Goal: Information Seeking & Learning: Learn about a topic

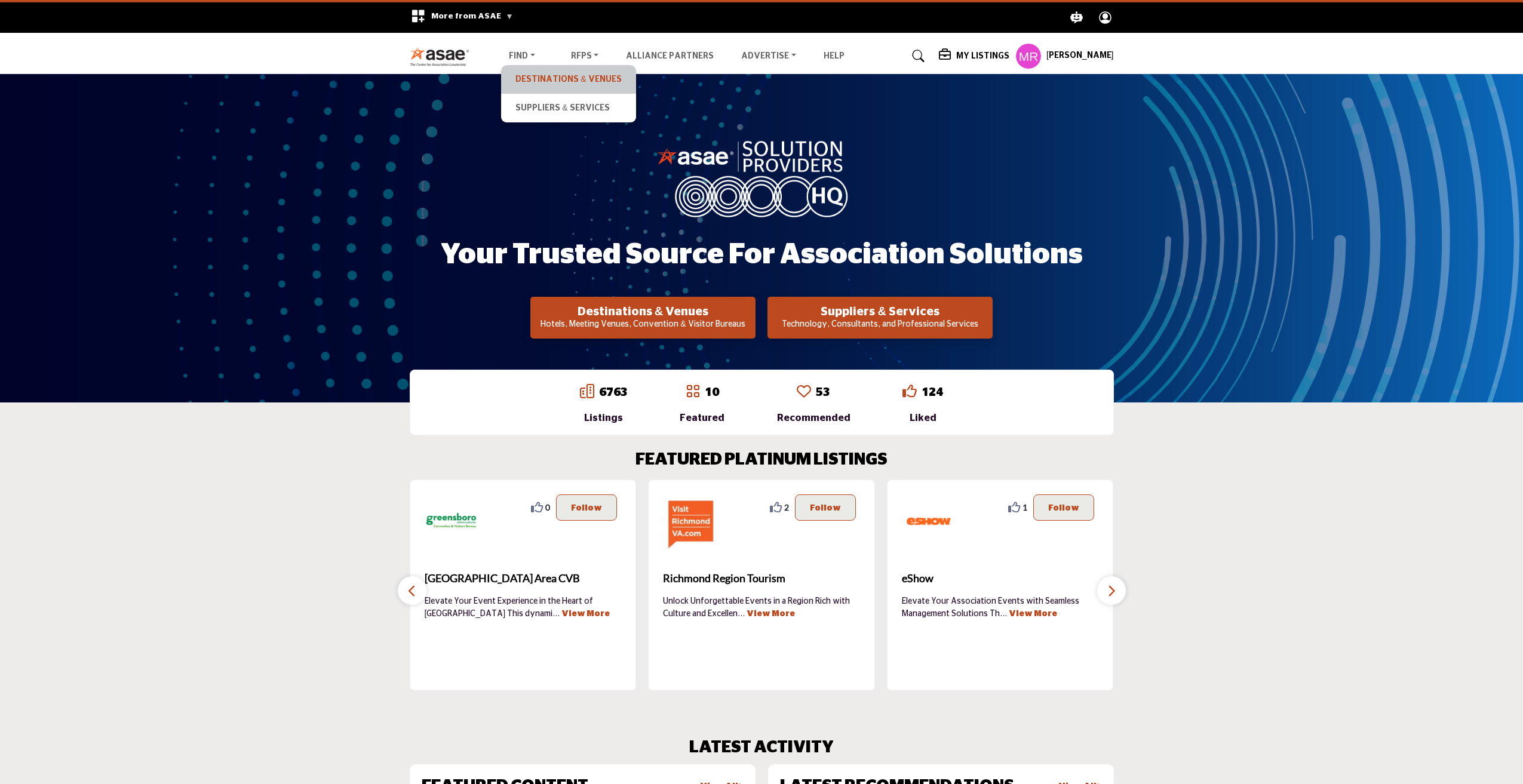
click at [547, 81] on link "Destinations & Venues" at bounding box center [568, 79] width 122 height 17
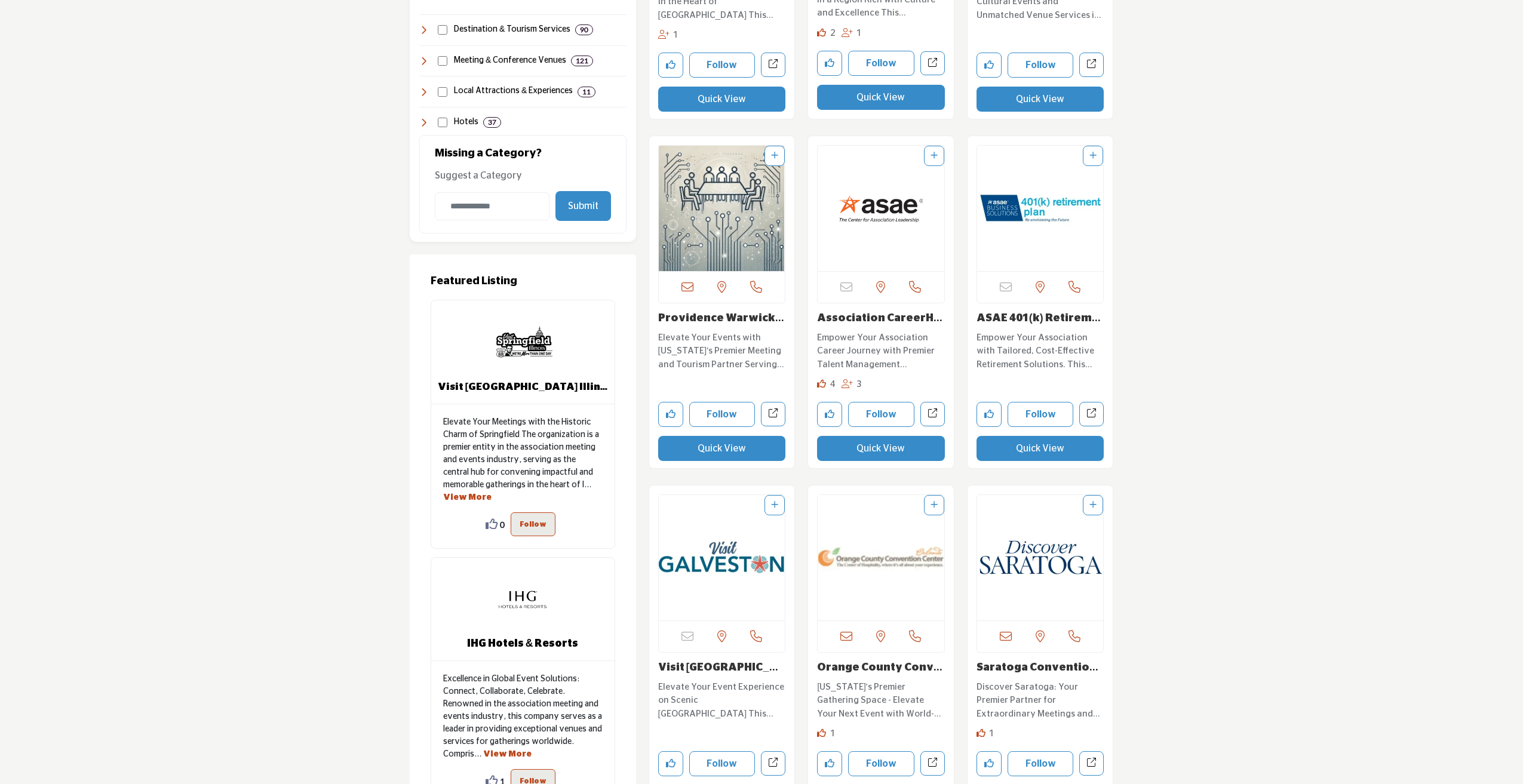
scroll to position [637, 0]
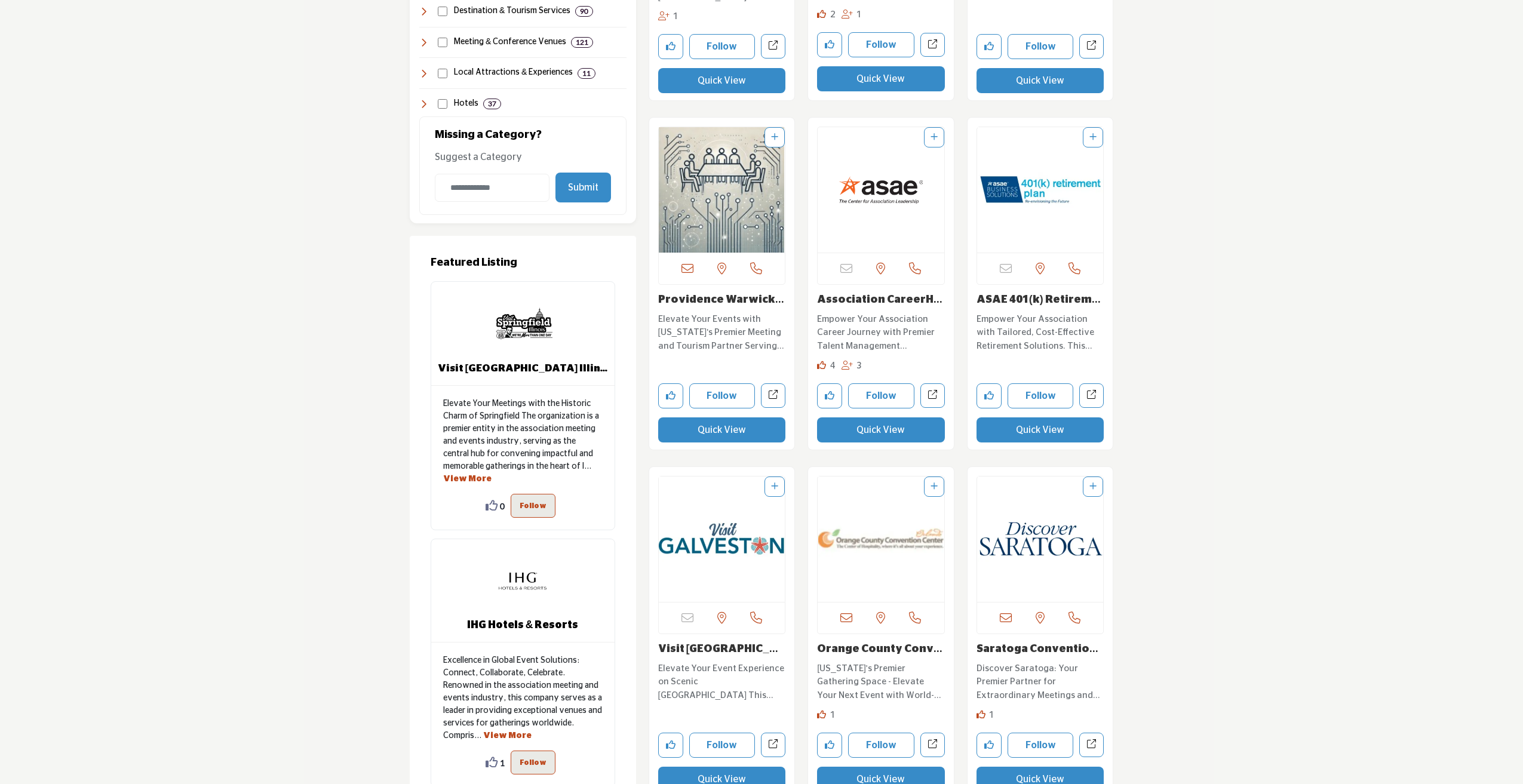
click at [891, 196] on img "Open Listing in new tab" at bounding box center [880, 190] width 127 height 125
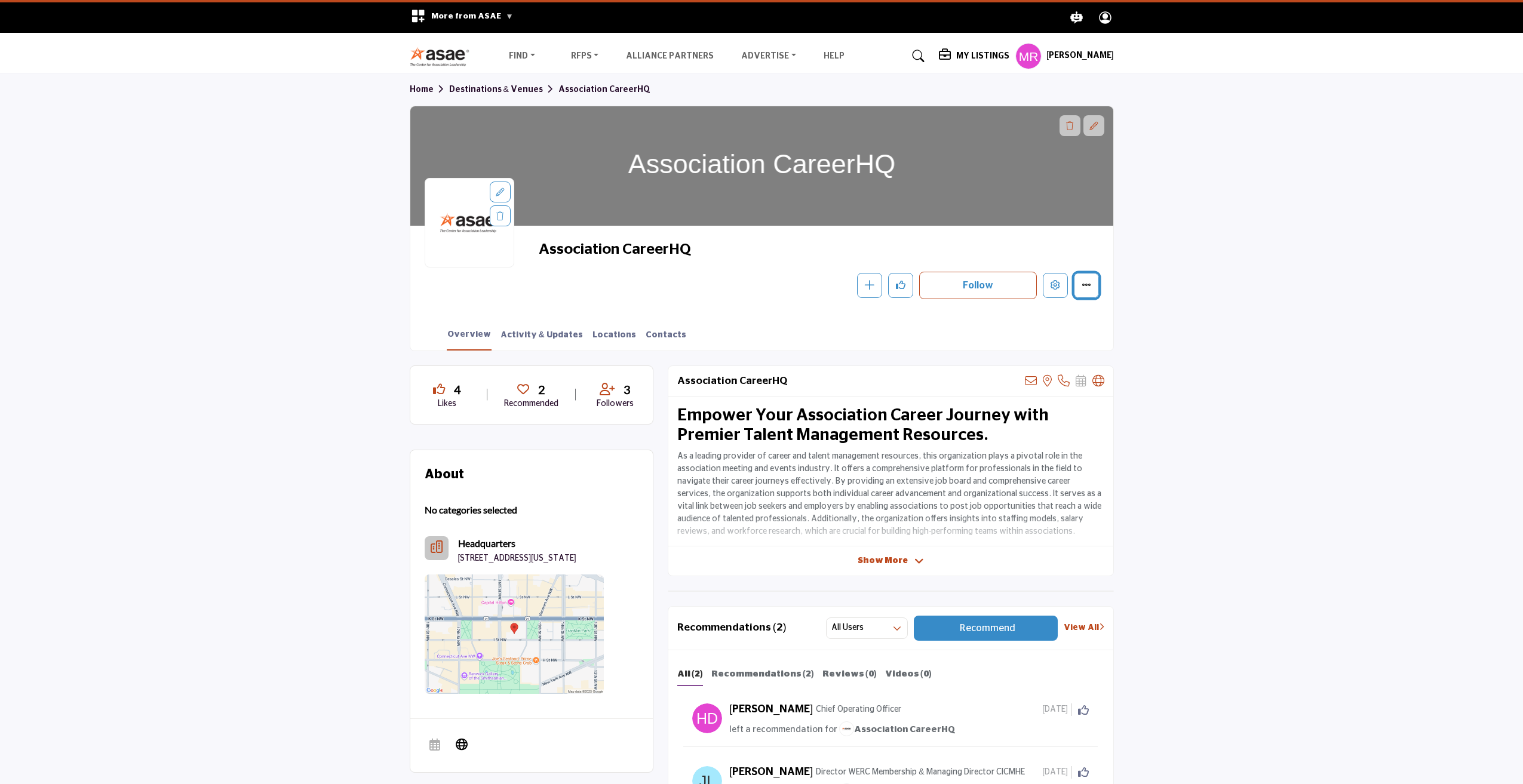
click at [1089, 288] on icon "More details" at bounding box center [1086, 285] width 10 height 10
click at [1054, 290] on button "Edit company" at bounding box center [1055, 285] width 25 height 25
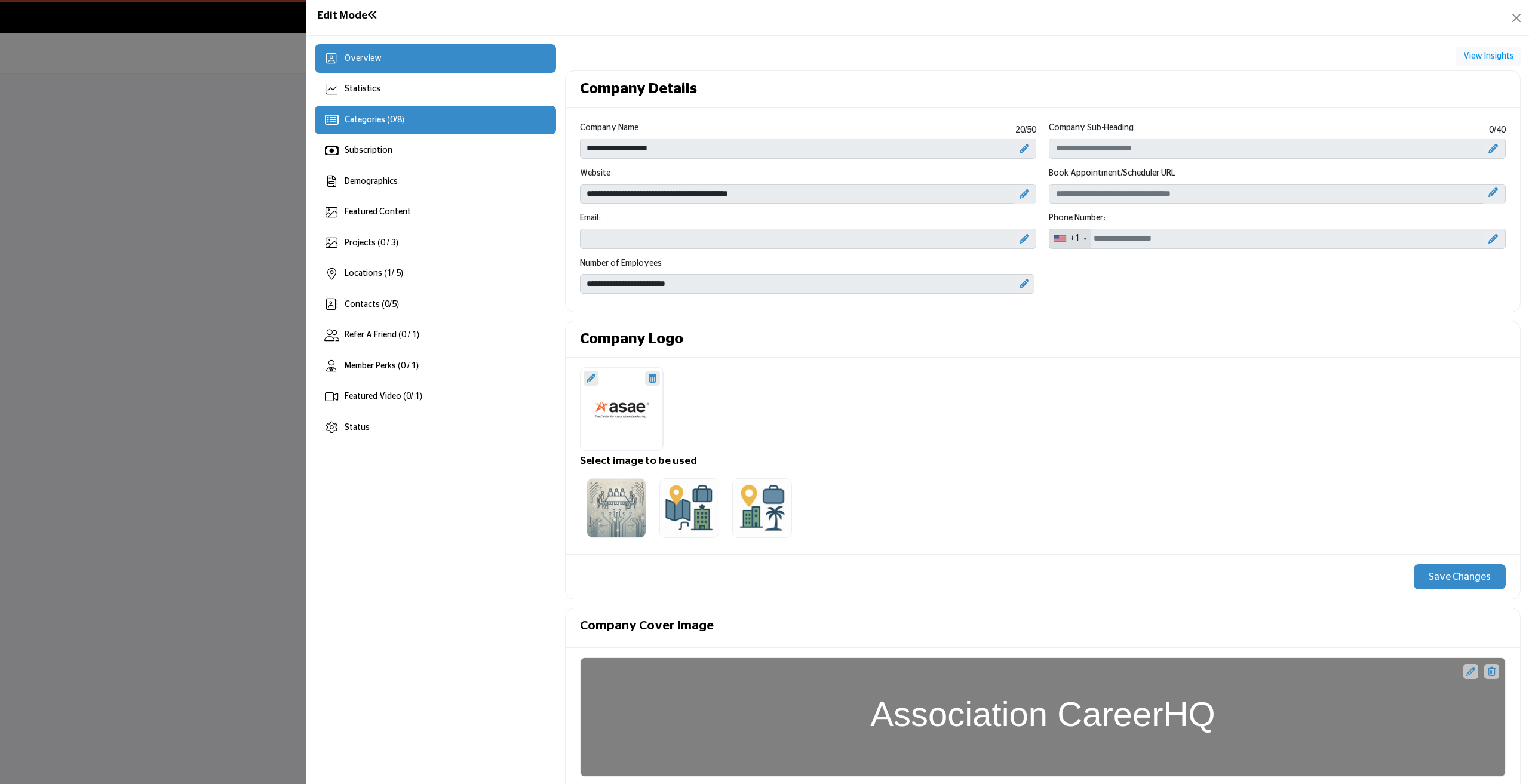
click at [382, 126] on div "Categories ( 0 / 8 )" at bounding box center [436, 120] width 242 height 29
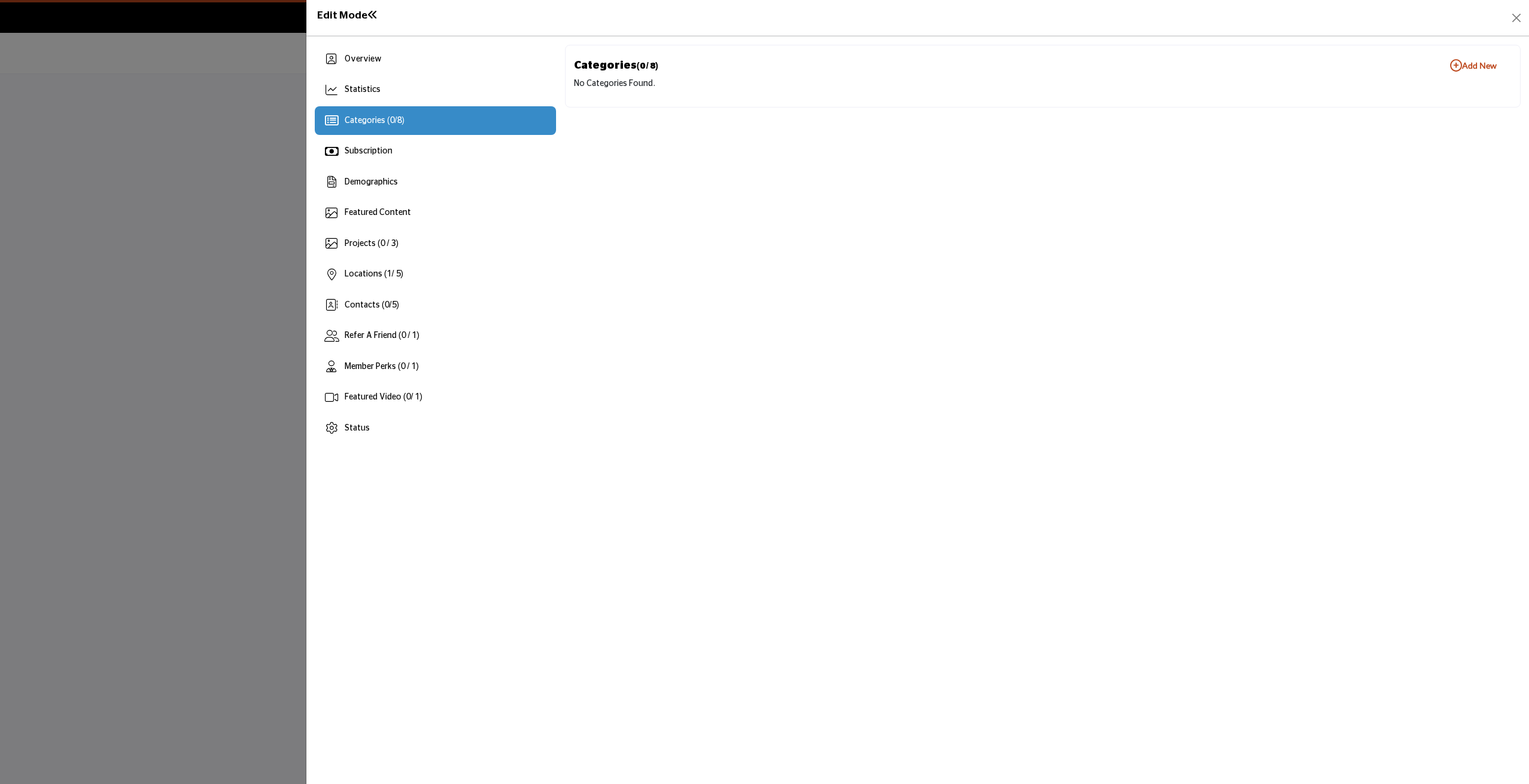
click at [1470, 68] on b "Add New Add New" at bounding box center [1473, 66] width 47 height 12
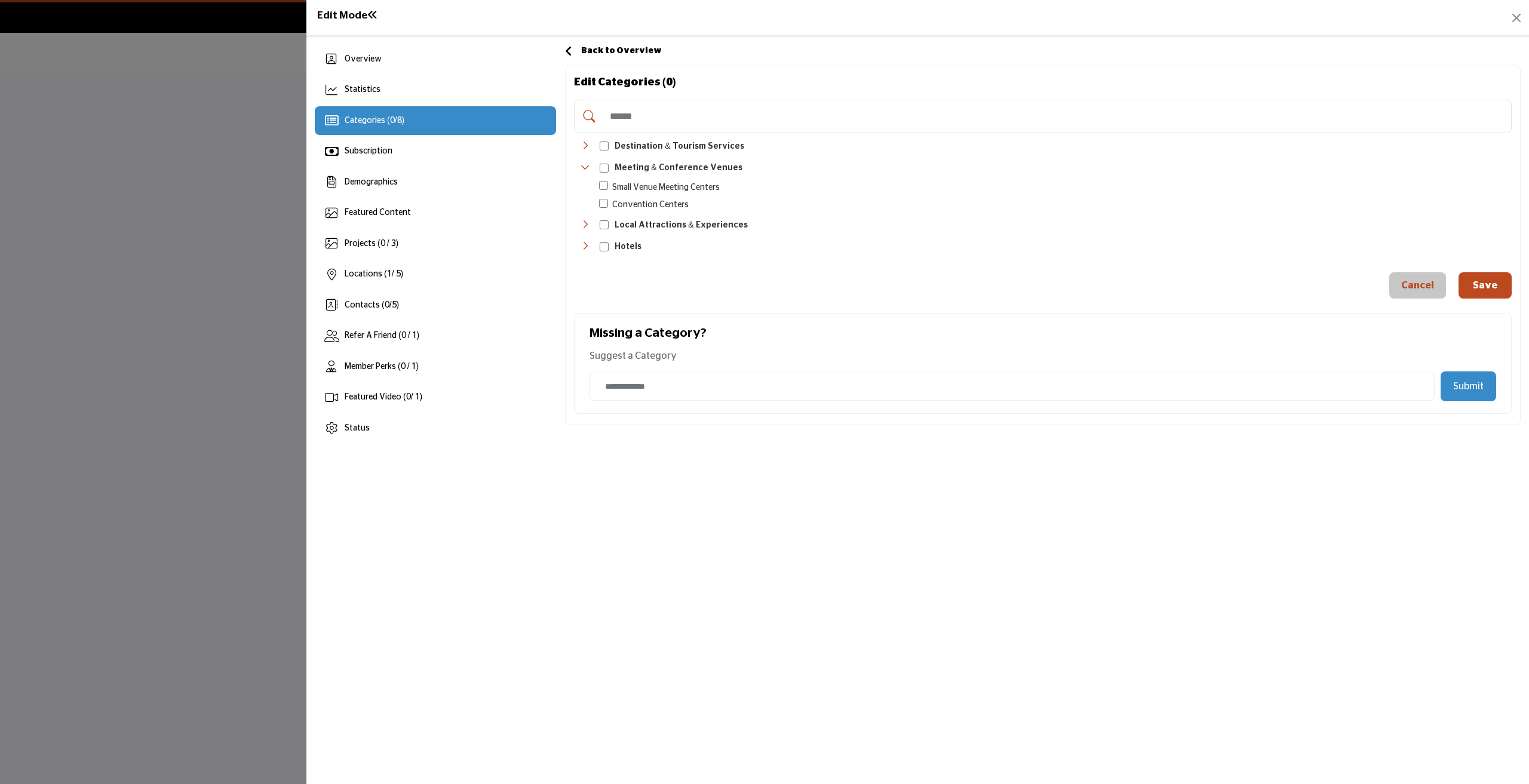
click at [584, 245] on icon "Toggle Category" at bounding box center [585, 246] width 10 height 10
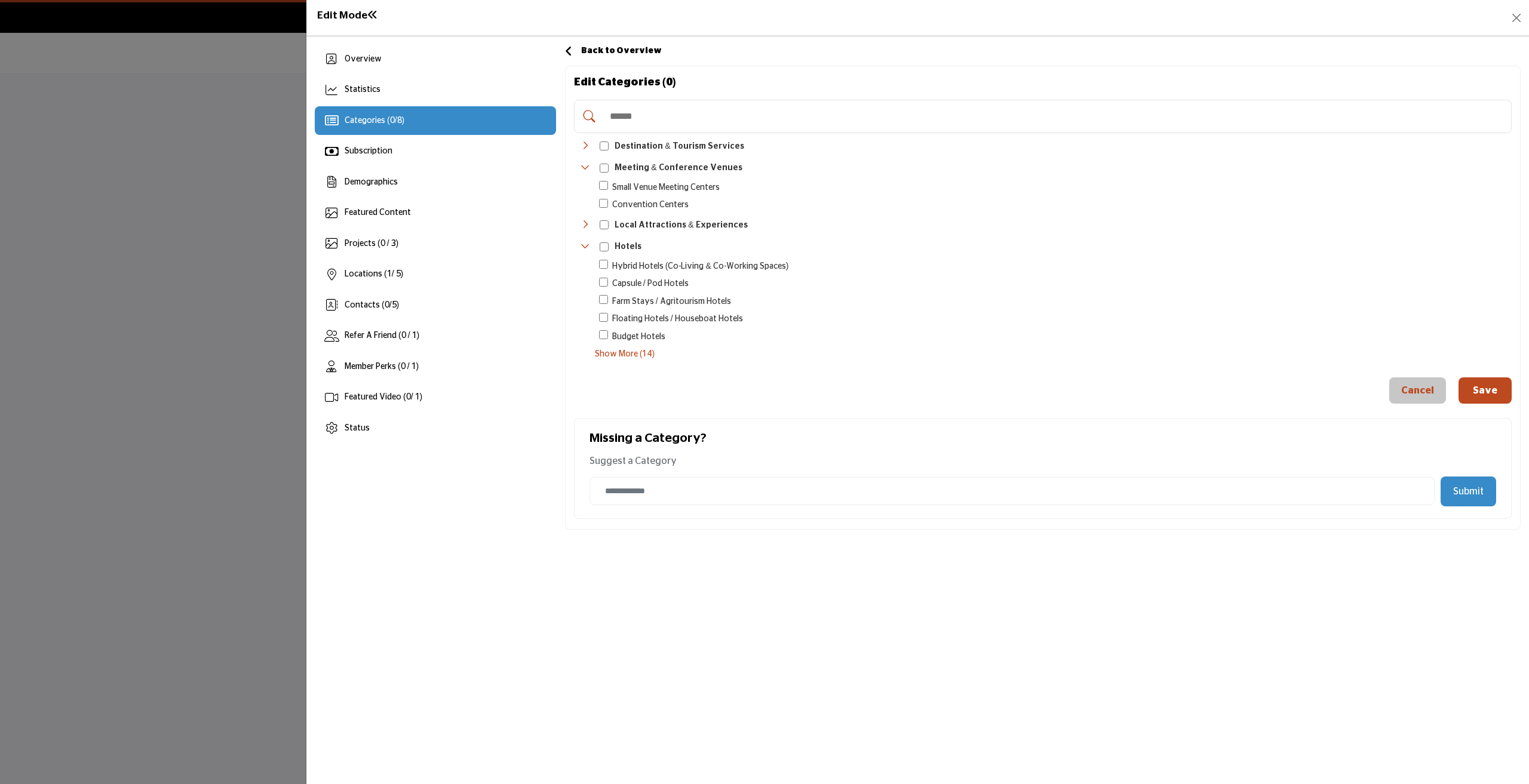
click at [584, 245] on icon "Toggle Category" at bounding box center [585, 246] width 10 height 10
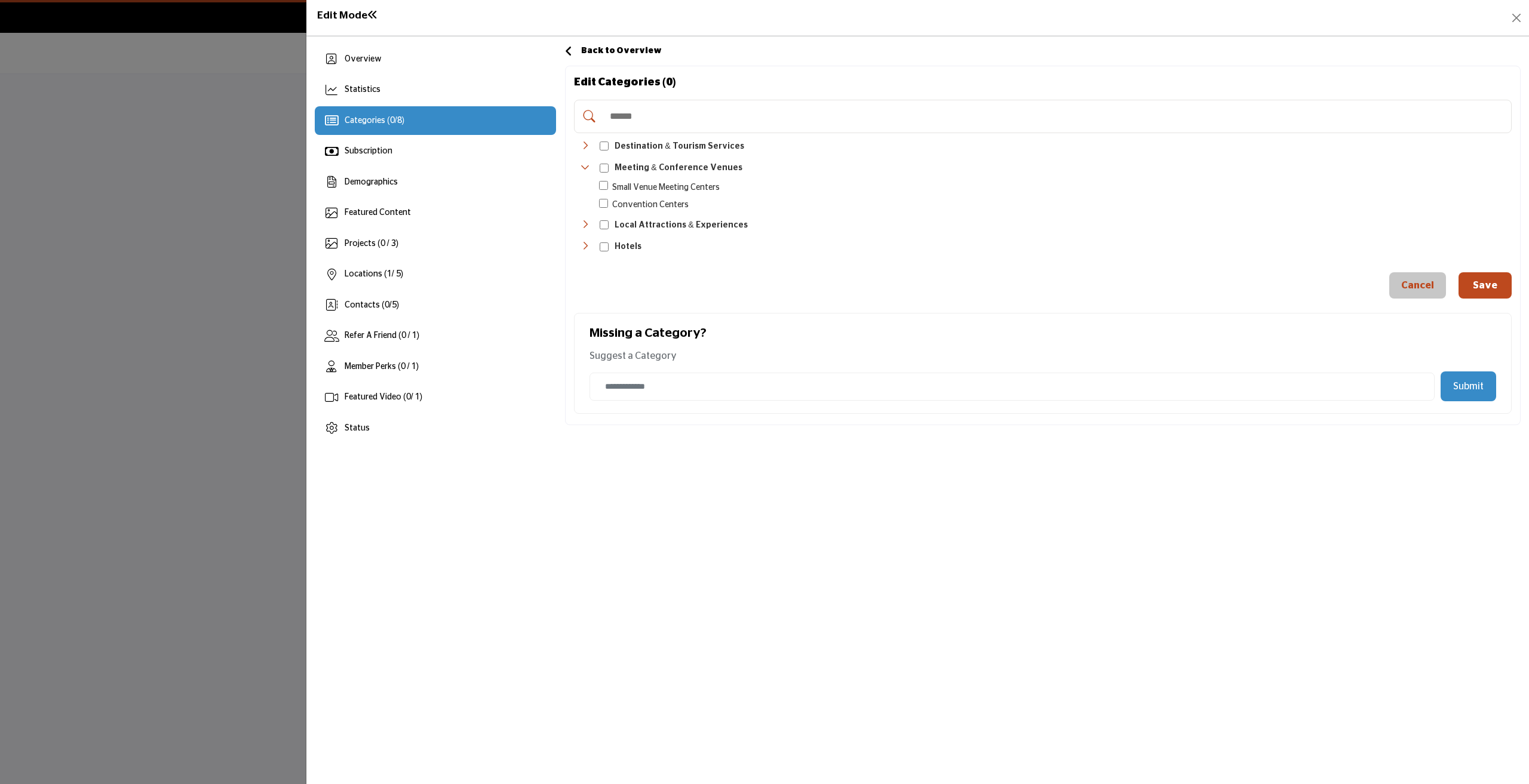
click at [586, 227] on div "Toggle Category" at bounding box center [585, 225] width 10 height 14
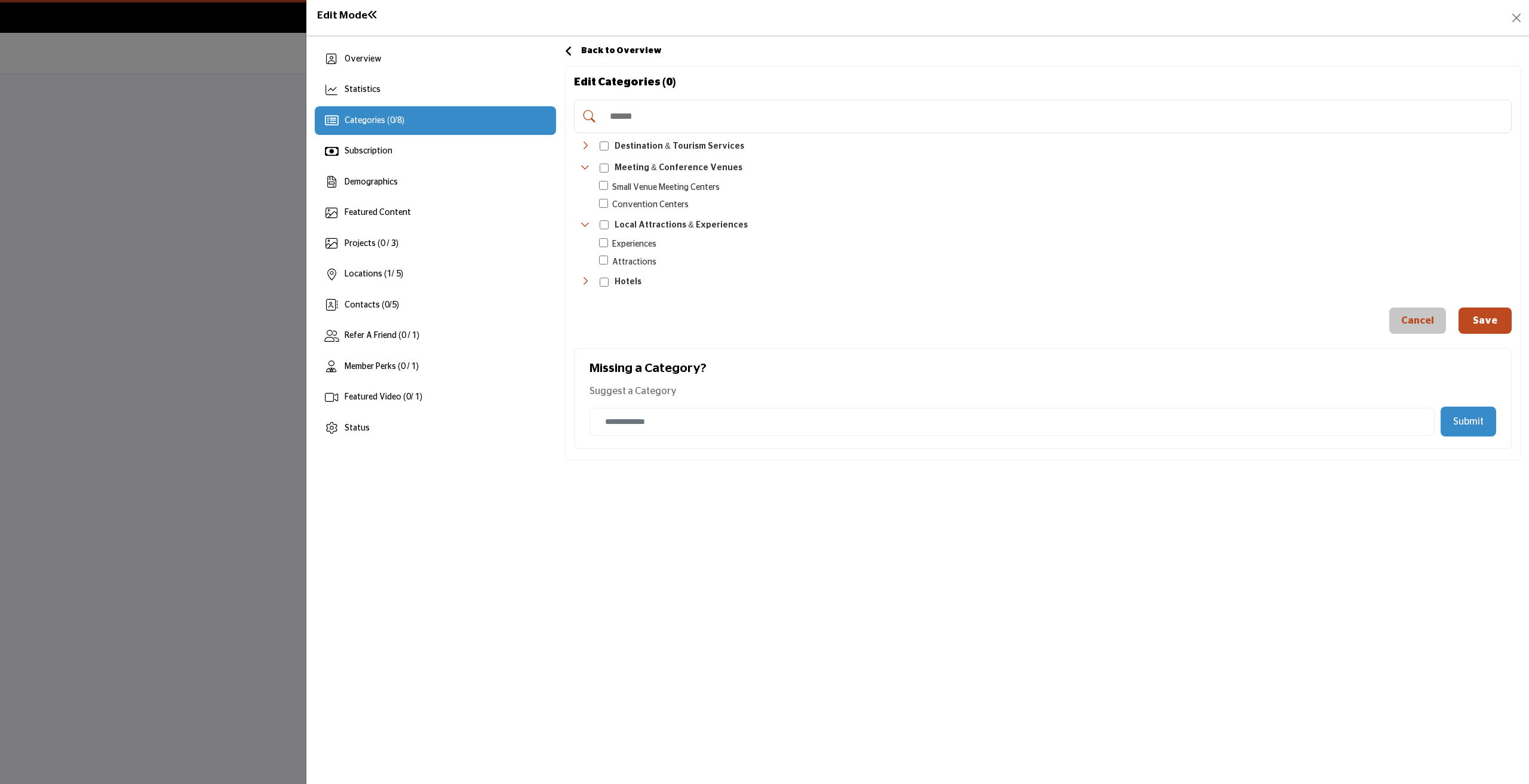
click at [586, 227] on div "Toggle Category" at bounding box center [585, 225] width 10 height 14
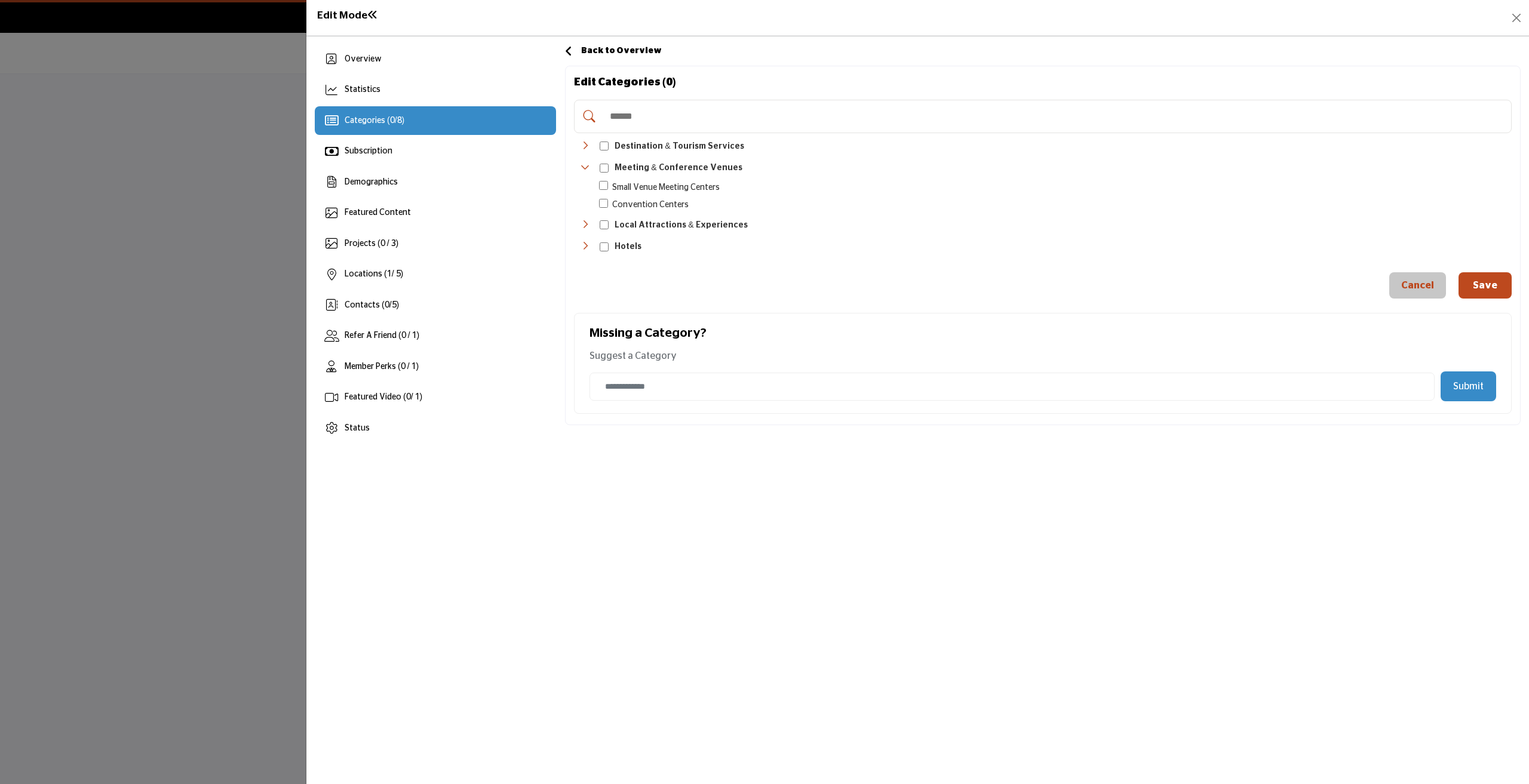
click at [584, 141] on icon "Toggle Category" at bounding box center [585, 145] width 10 height 10
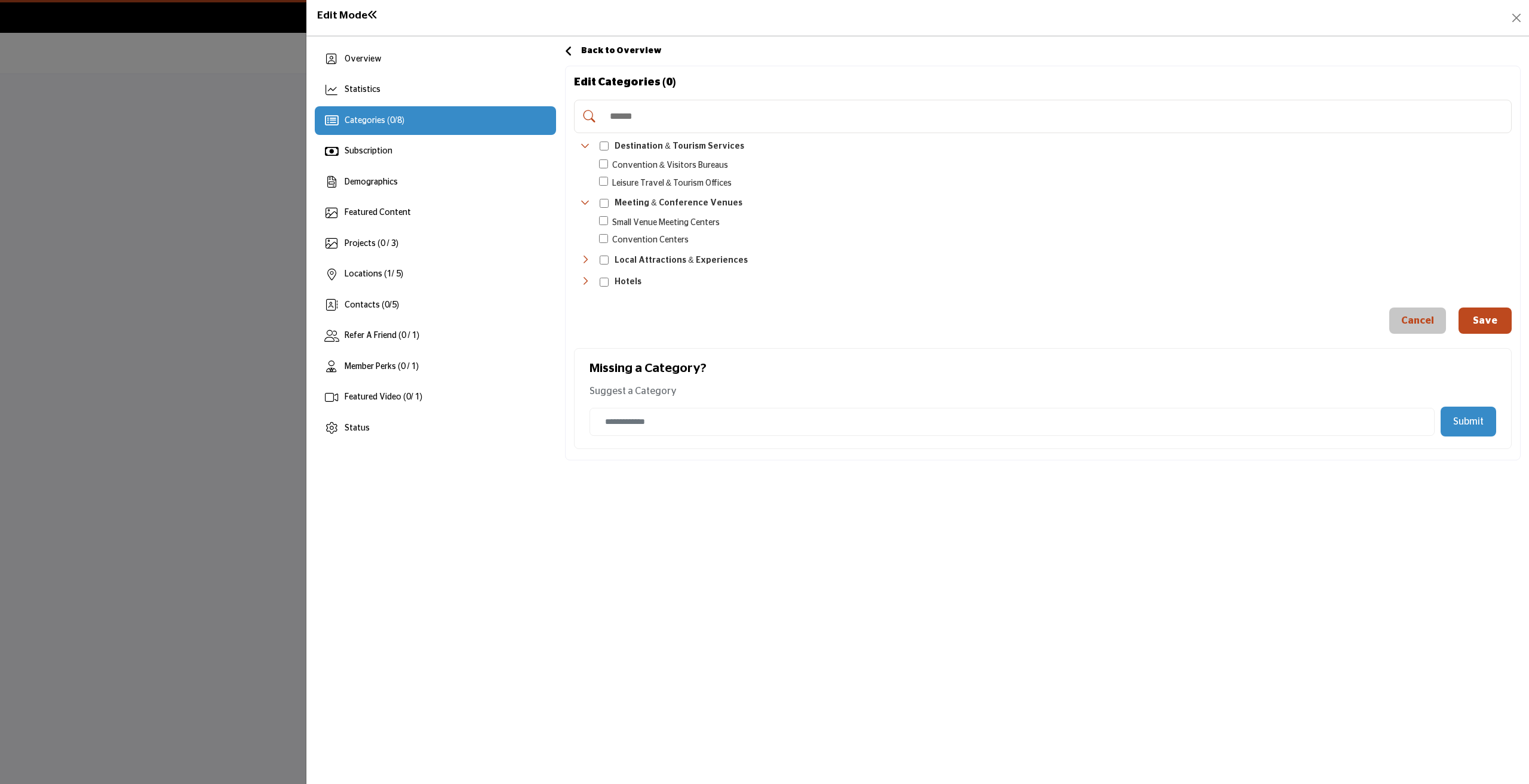
click at [584, 141] on icon "Toggle Category" at bounding box center [585, 145] width 10 height 10
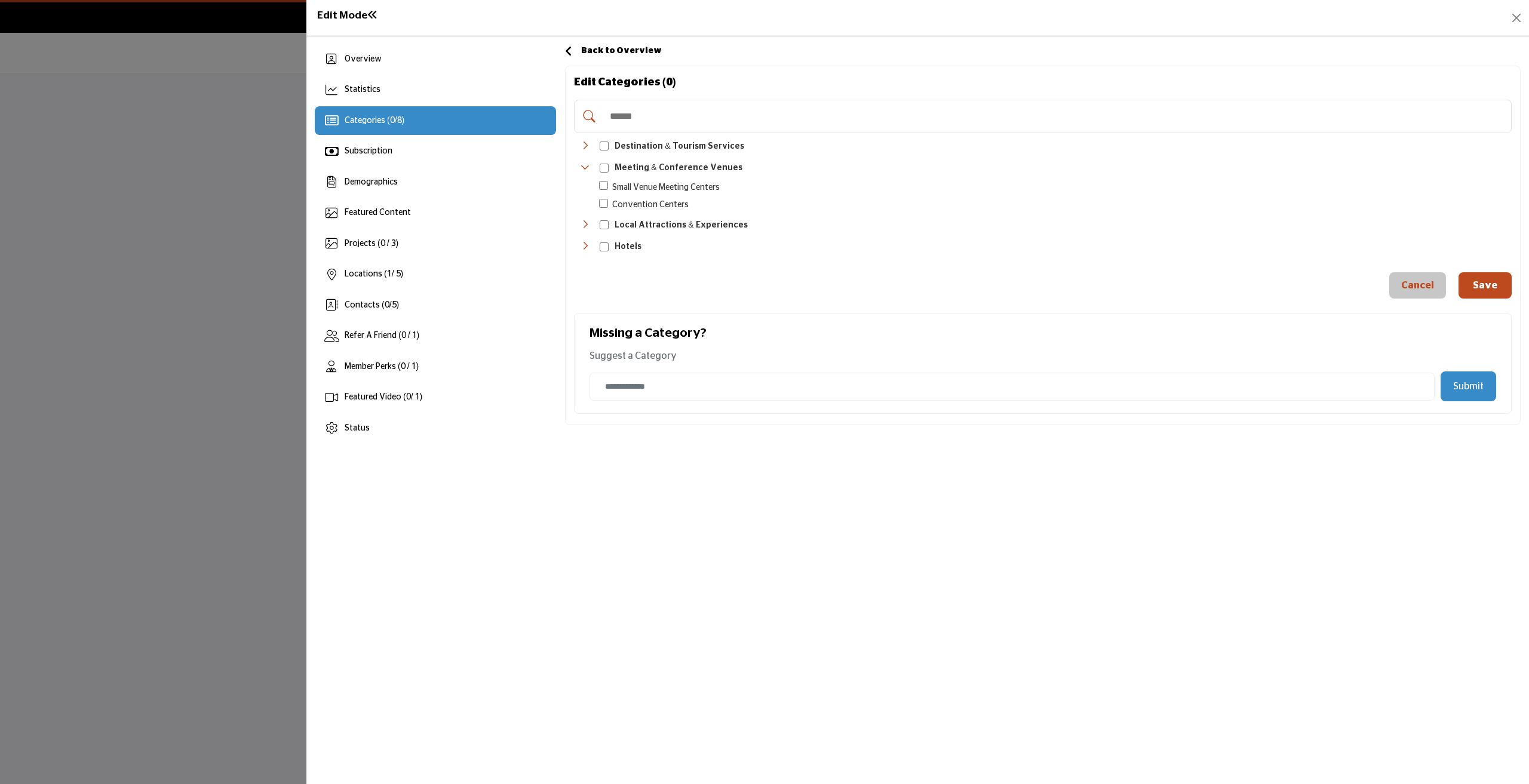
click at [568, 49] on icon at bounding box center [568, 51] width 7 height 12
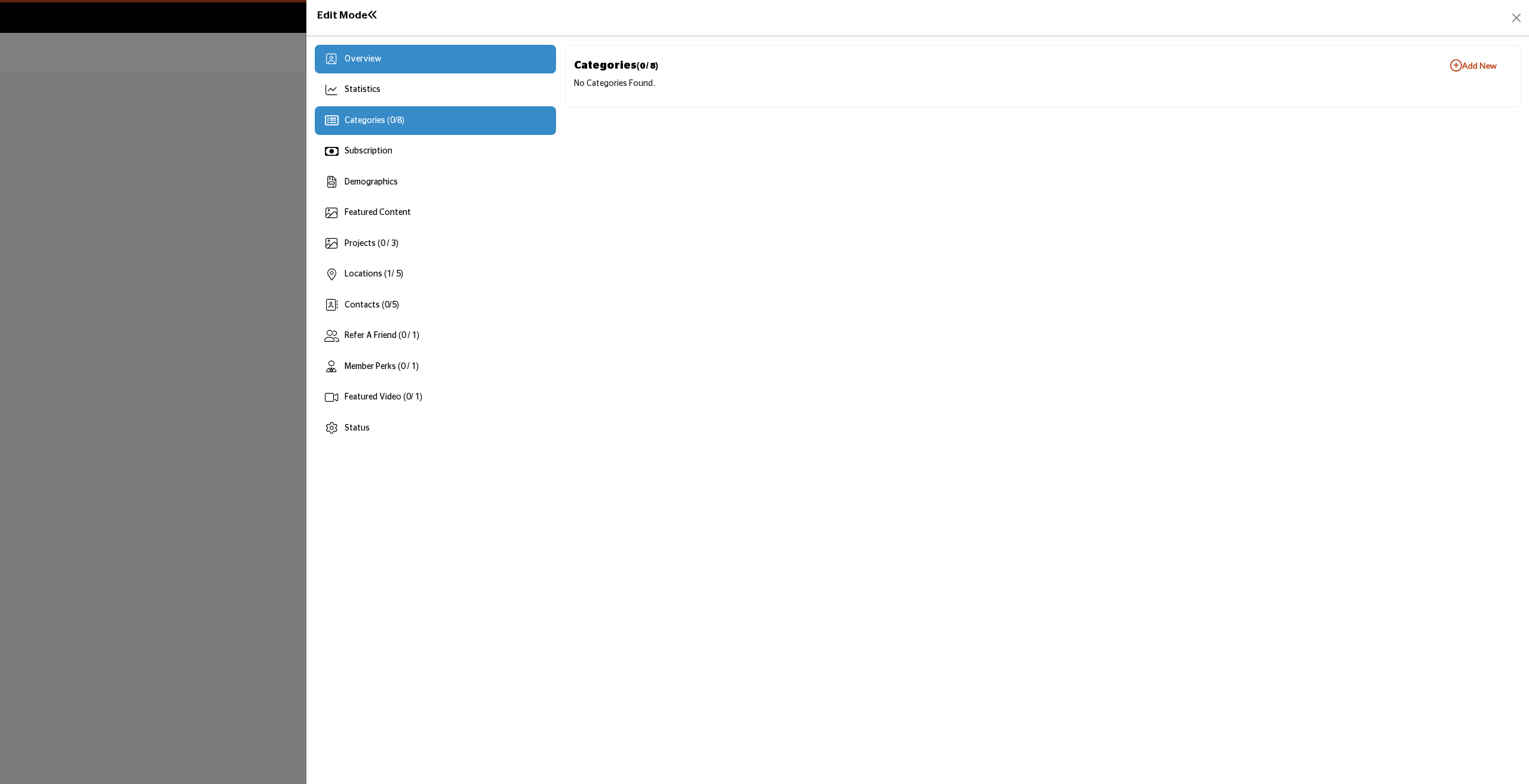
click at [373, 65] on div "Overview" at bounding box center [436, 59] width 242 height 29
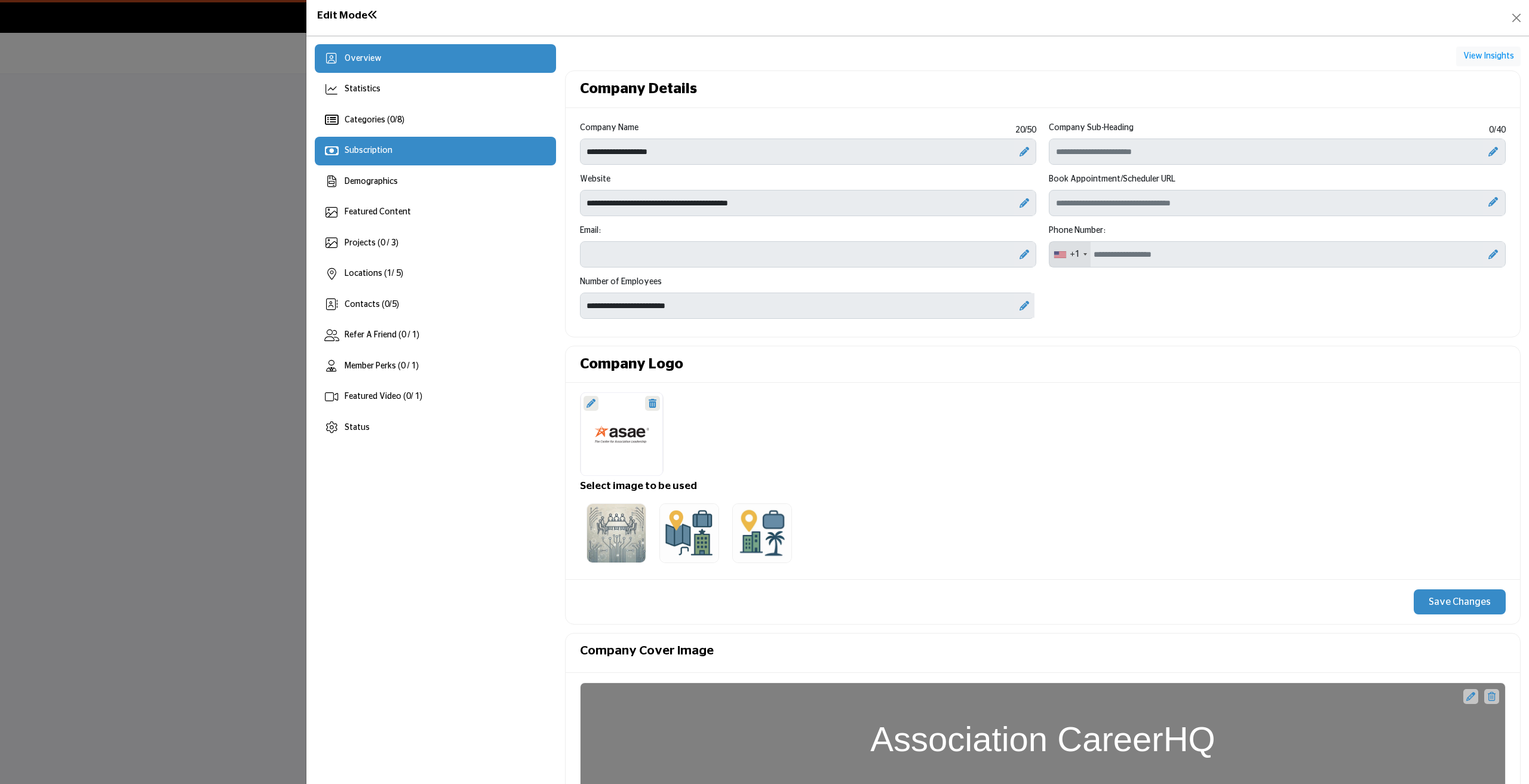
click at [388, 150] on span "Subscription" at bounding box center [368, 150] width 47 height 8
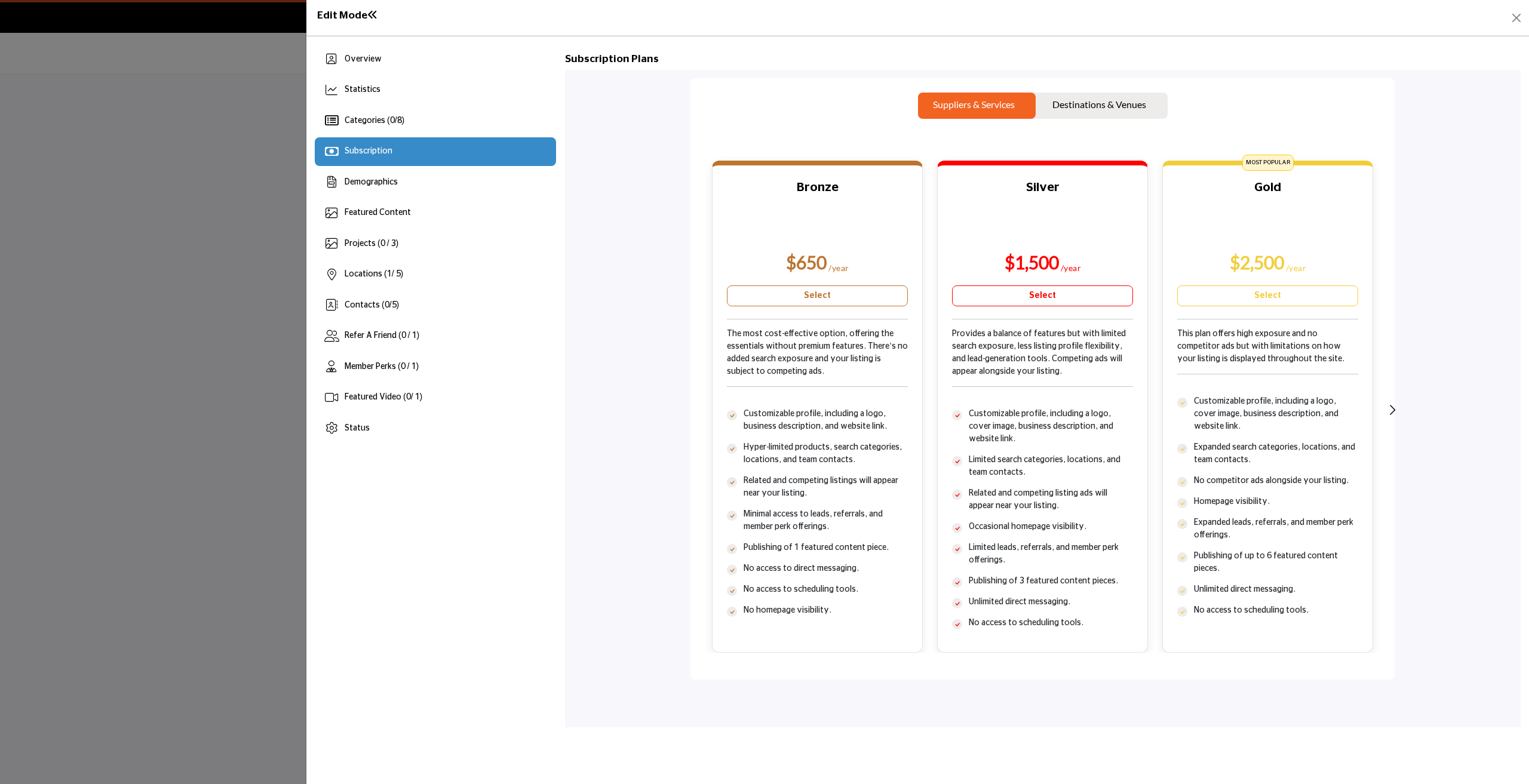
click at [1112, 96] on button "Destinations & Venues" at bounding box center [1103, 105] width 130 height 26
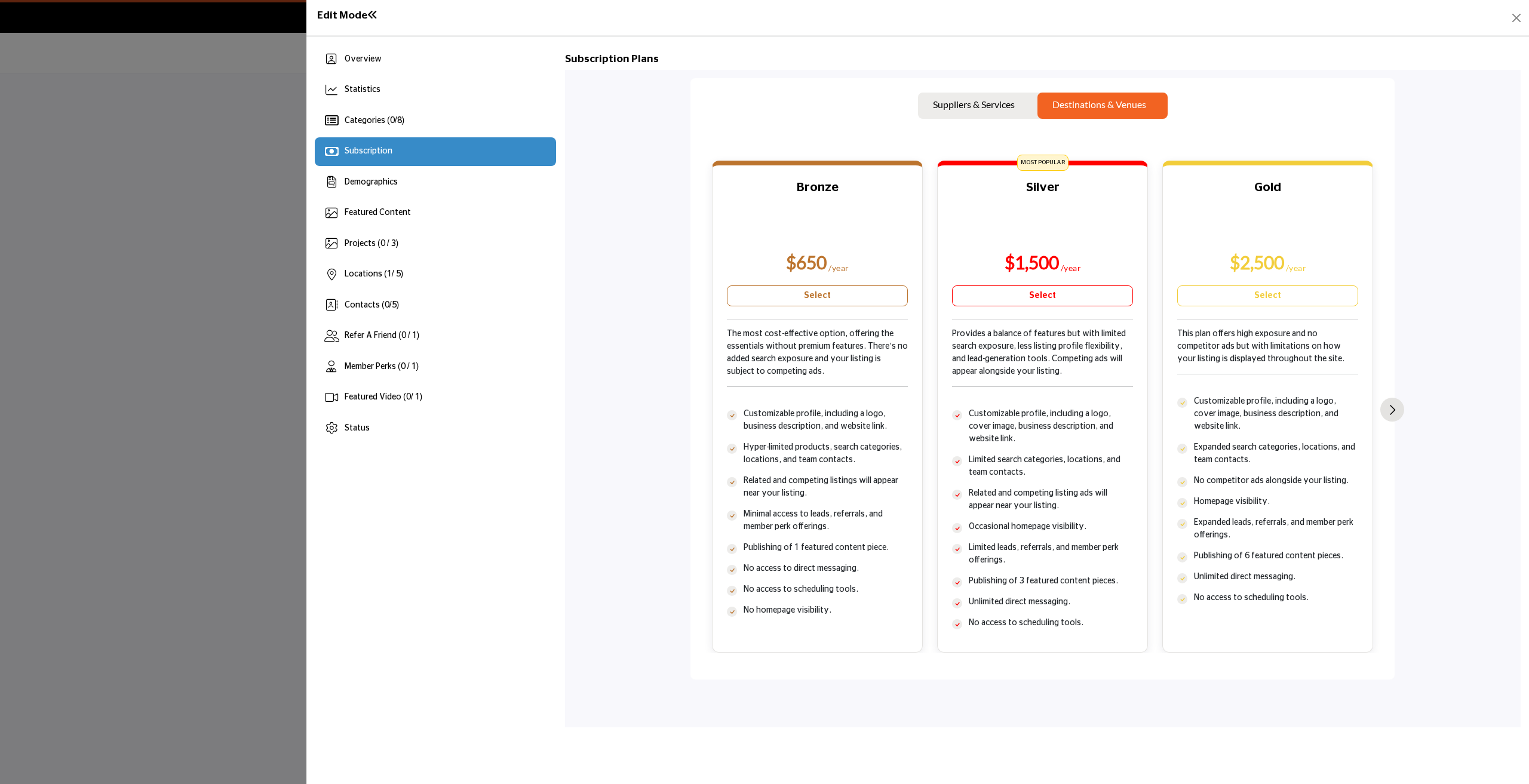
click at [1396, 411] on img "Next slide" at bounding box center [1393, 410] width 6 height 10
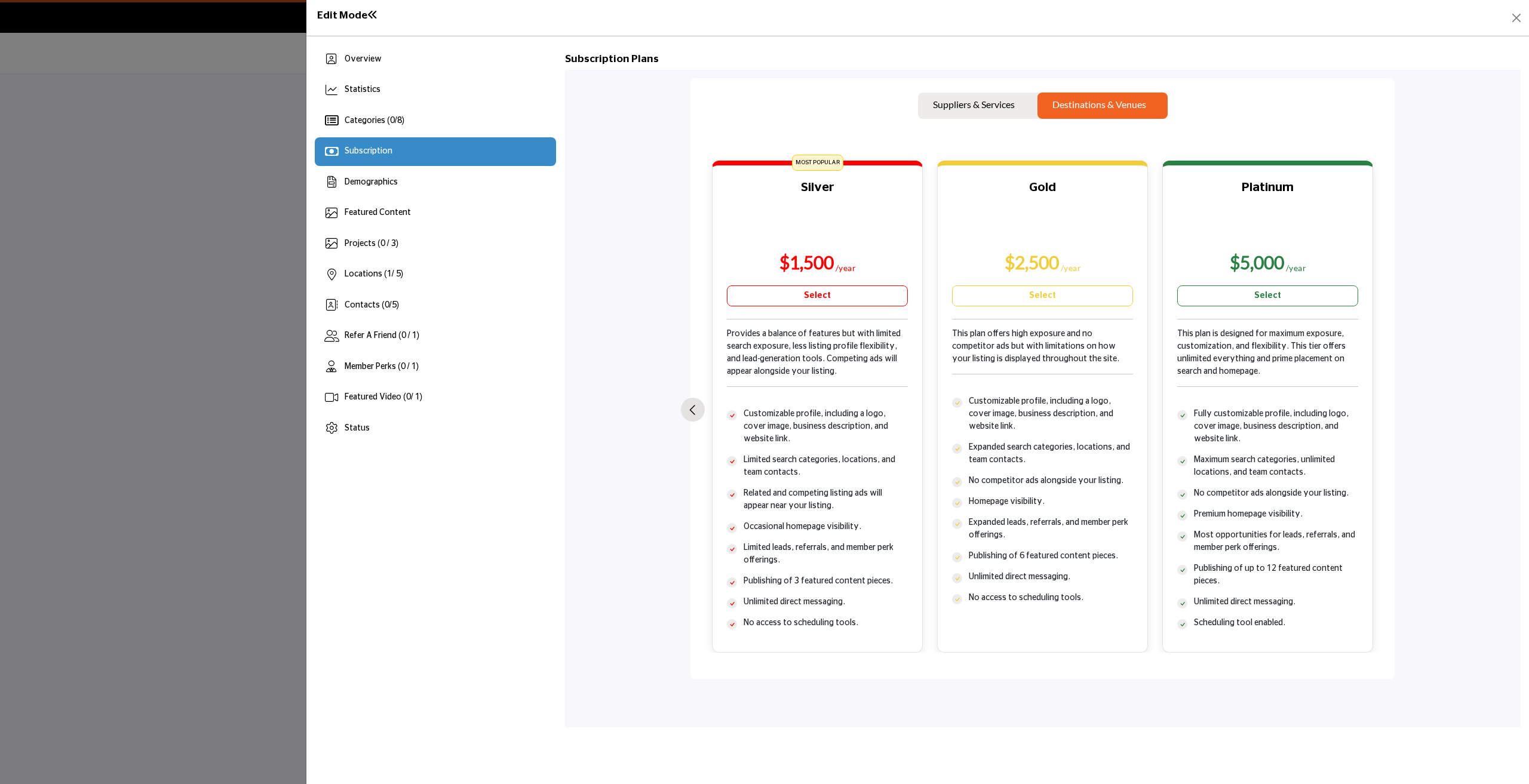
click at [697, 406] on button "Previous slide" at bounding box center [693, 410] width 24 height 24
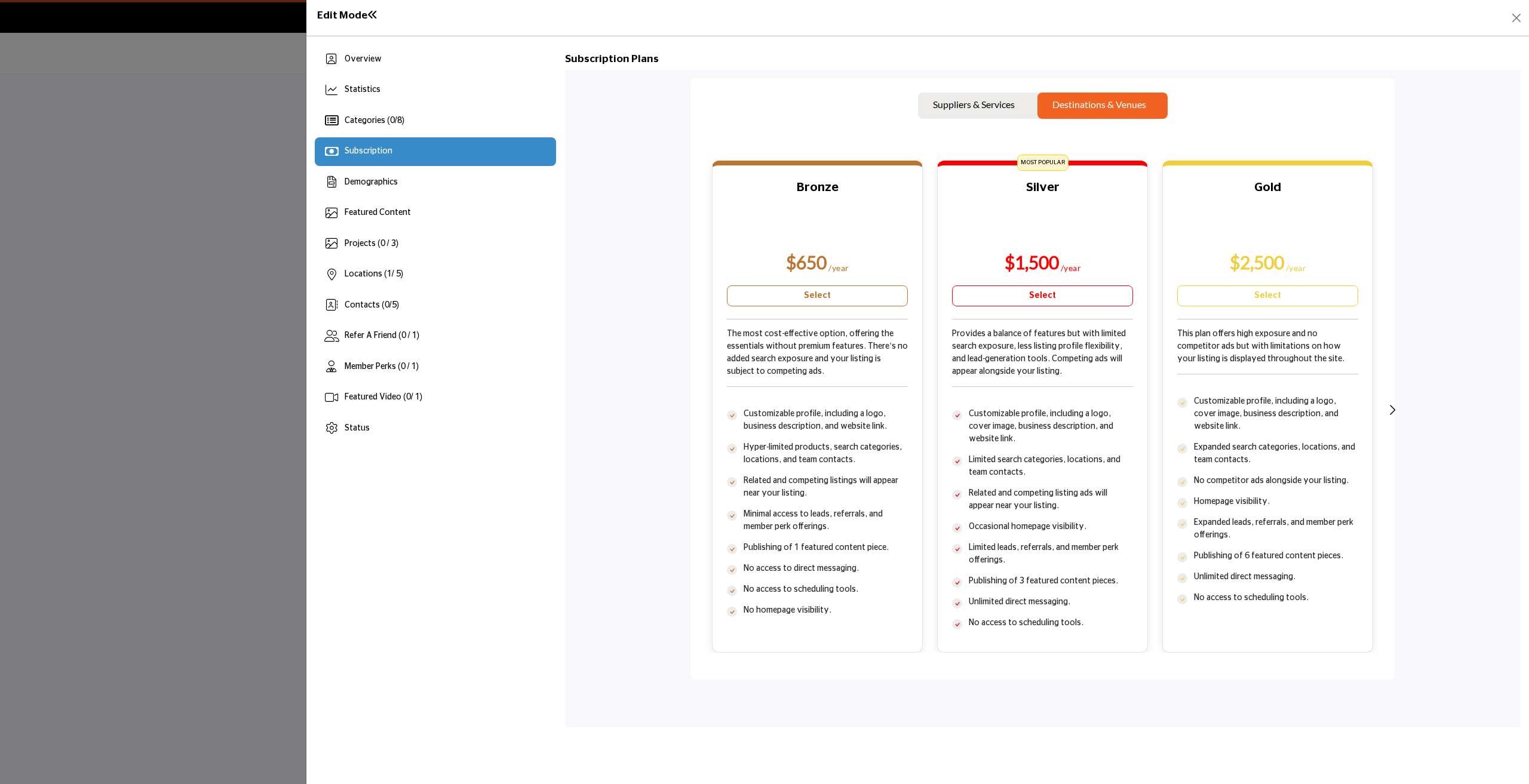
click at [976, 100] on p "Suppliers & Services" at bounding box center [974, 104] width 82 height 14
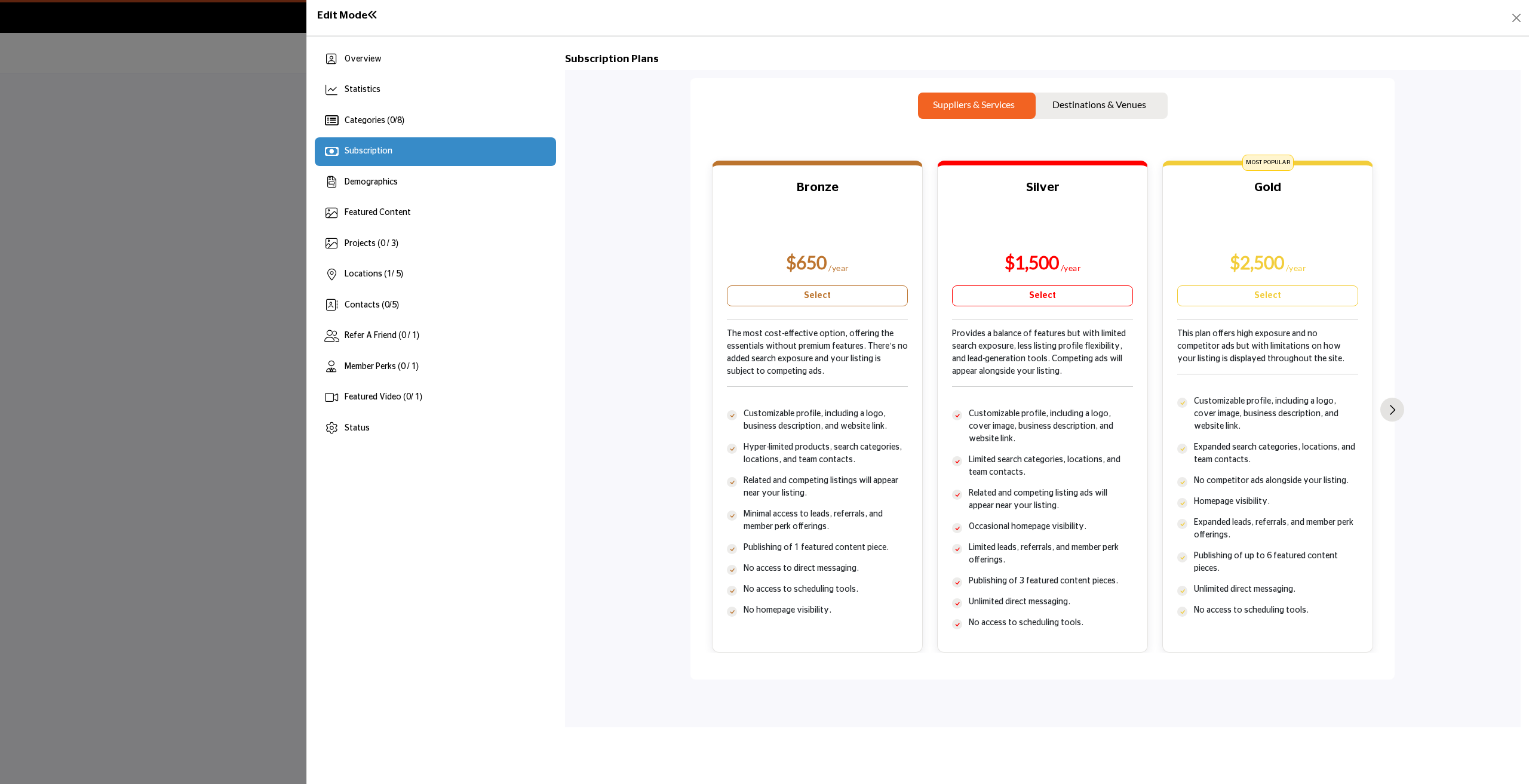
click at [1391, 411] on img "Next slide" at bounding box center [1393, 410] width 6 height 10
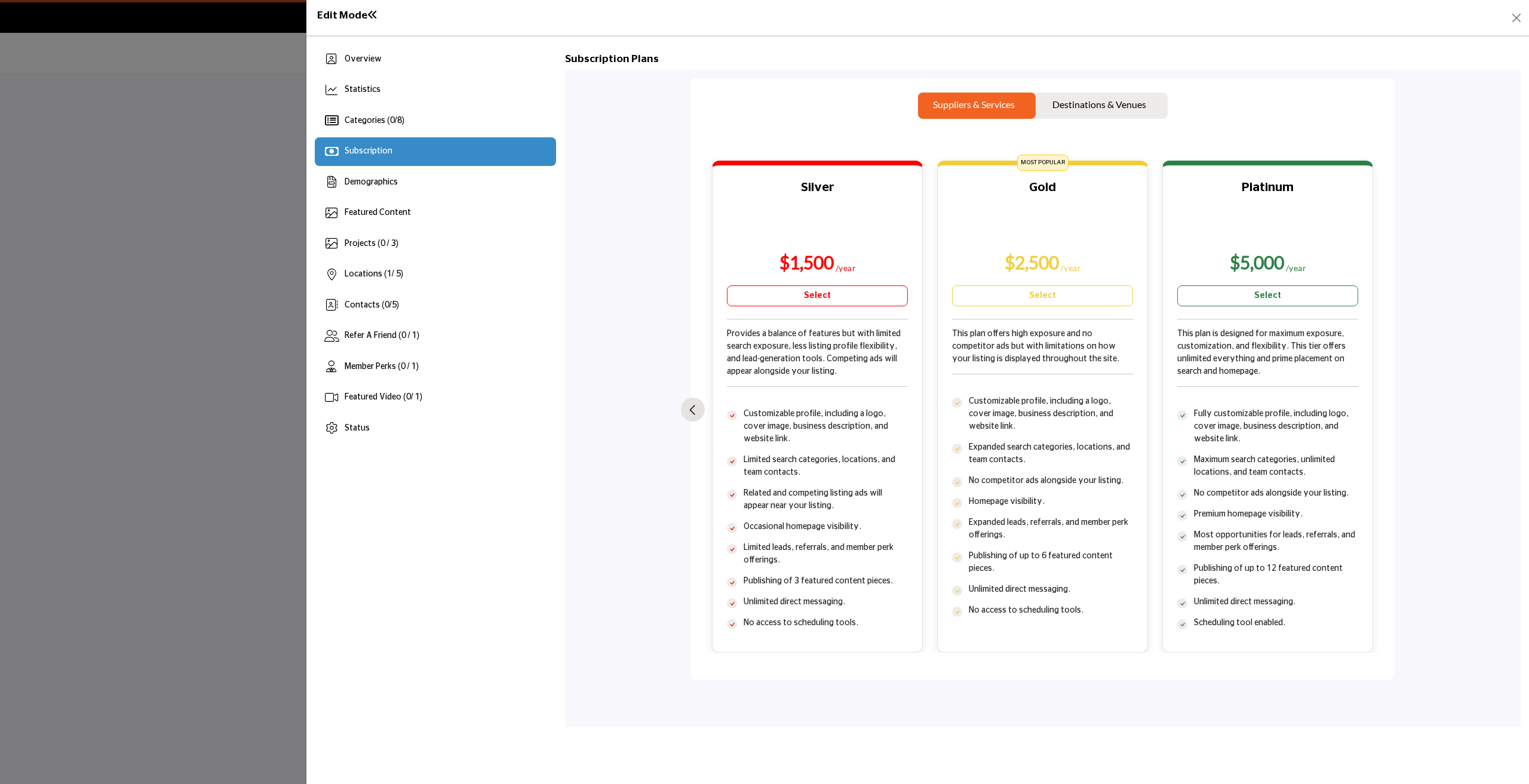
click at [696, 411] on button "Previous slide" at bounding box center [693, 410] width 24 height 24
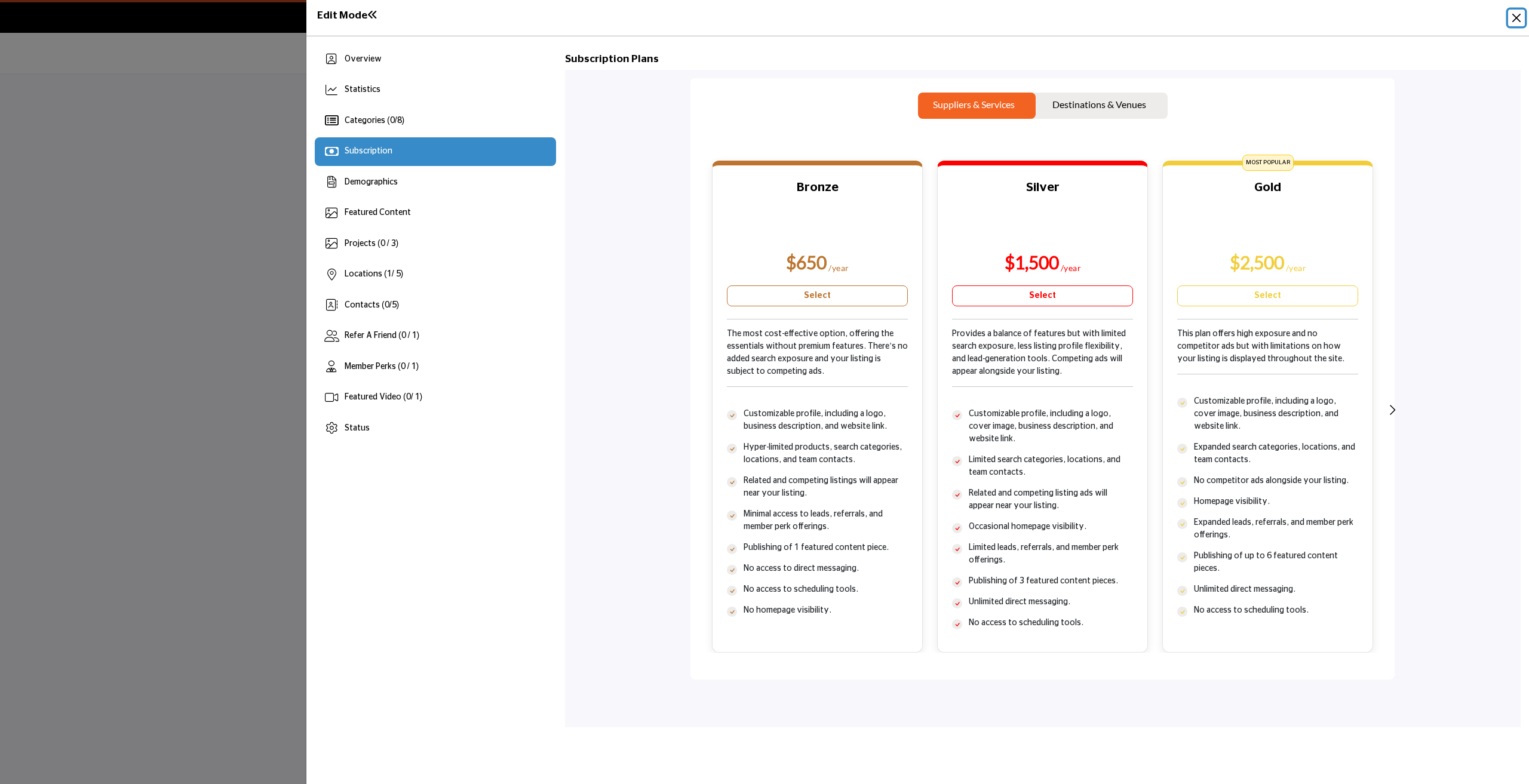
click at [1516, 15] on button "Close" at bounding box center [1516, 18] width 17 height 17
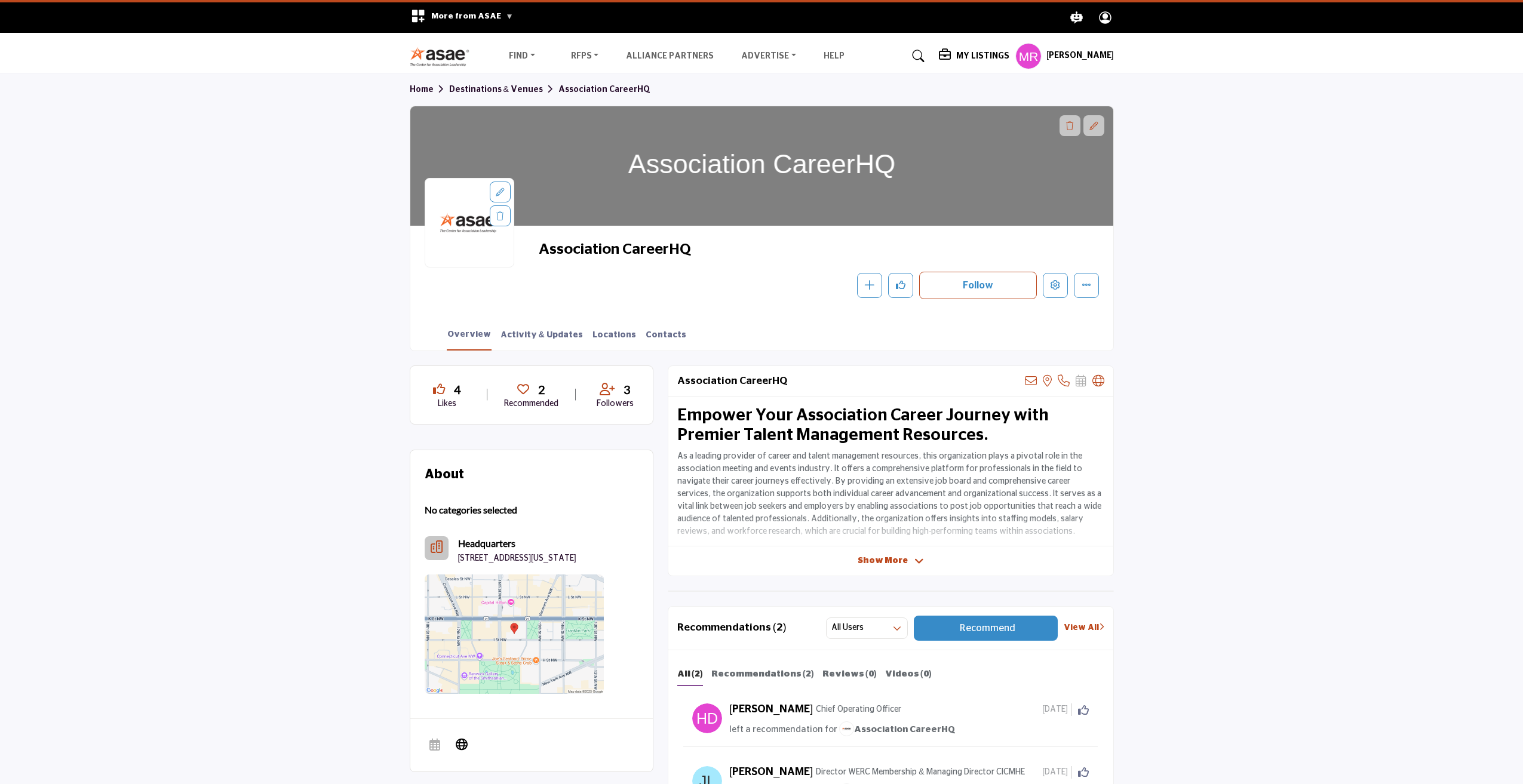
drag, startPoint x: 697, startPoint y: 246, endPoint x: 542, endPoint y: 249, distance: 155.0
click at [542, 249] on span "Association CareerHQ" at bounding box center [673, 250] width 269 height 20
copy span "Association CareerHQ"
click at [1056, 288] on icon "Edit company" at bounding box center [1055, 285] width 10 height 10
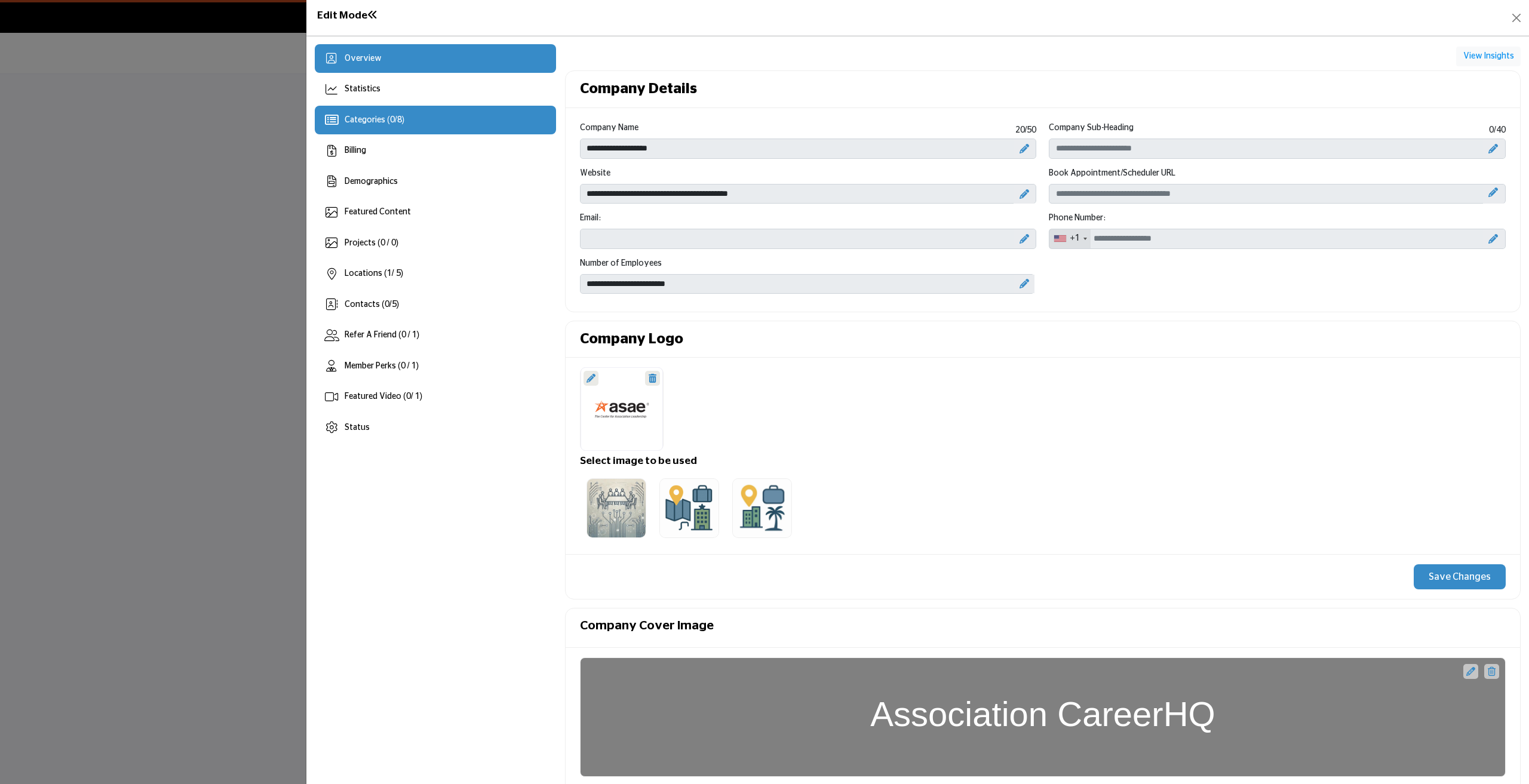
click at [371, 126] on div "Categories ( 0 / 8 )" at bounding box center [374, 120] width 60 height 13
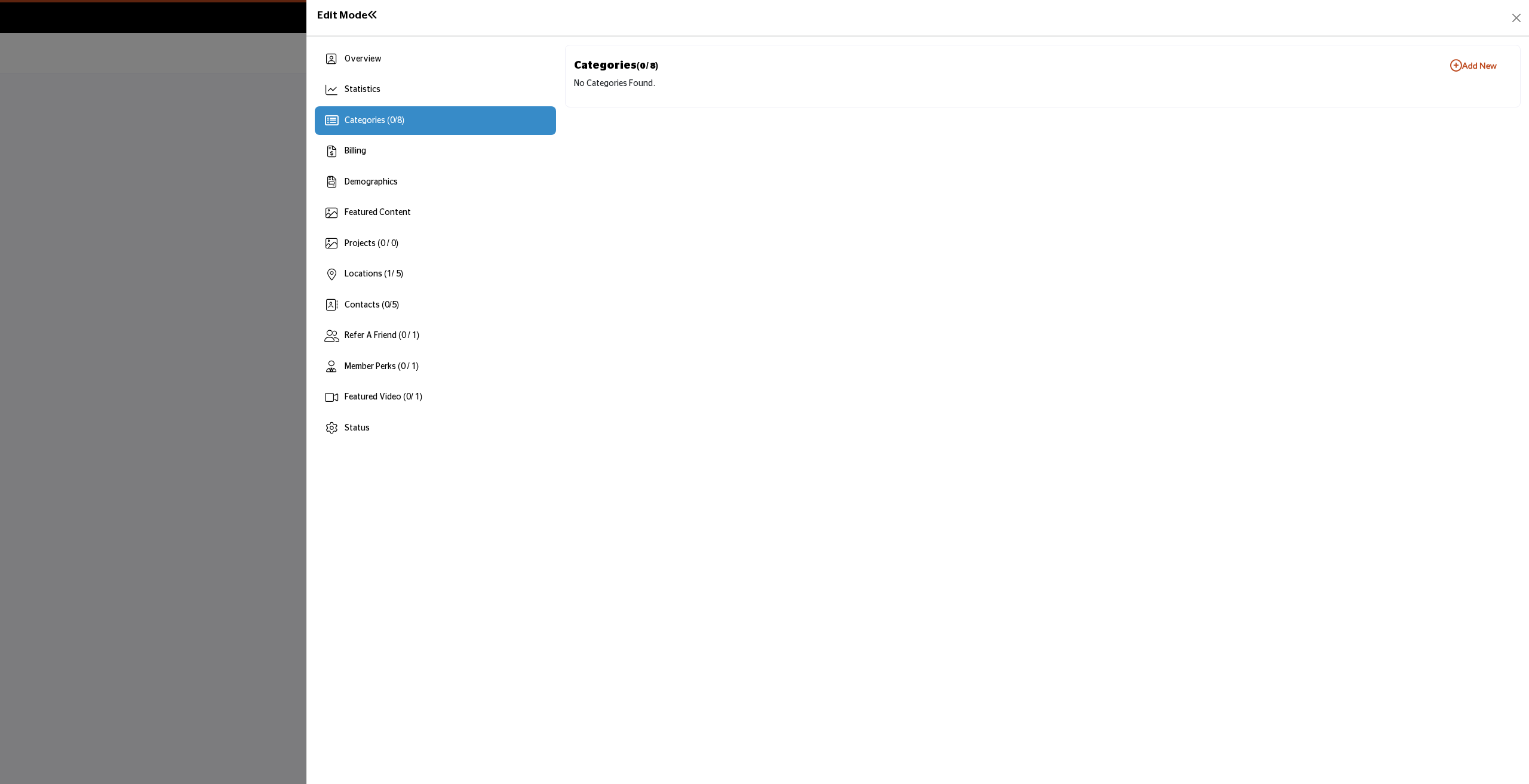
click at [1465, 66] on b "Add New Add New" at bounding box center [1473, 66] width 47 height 12
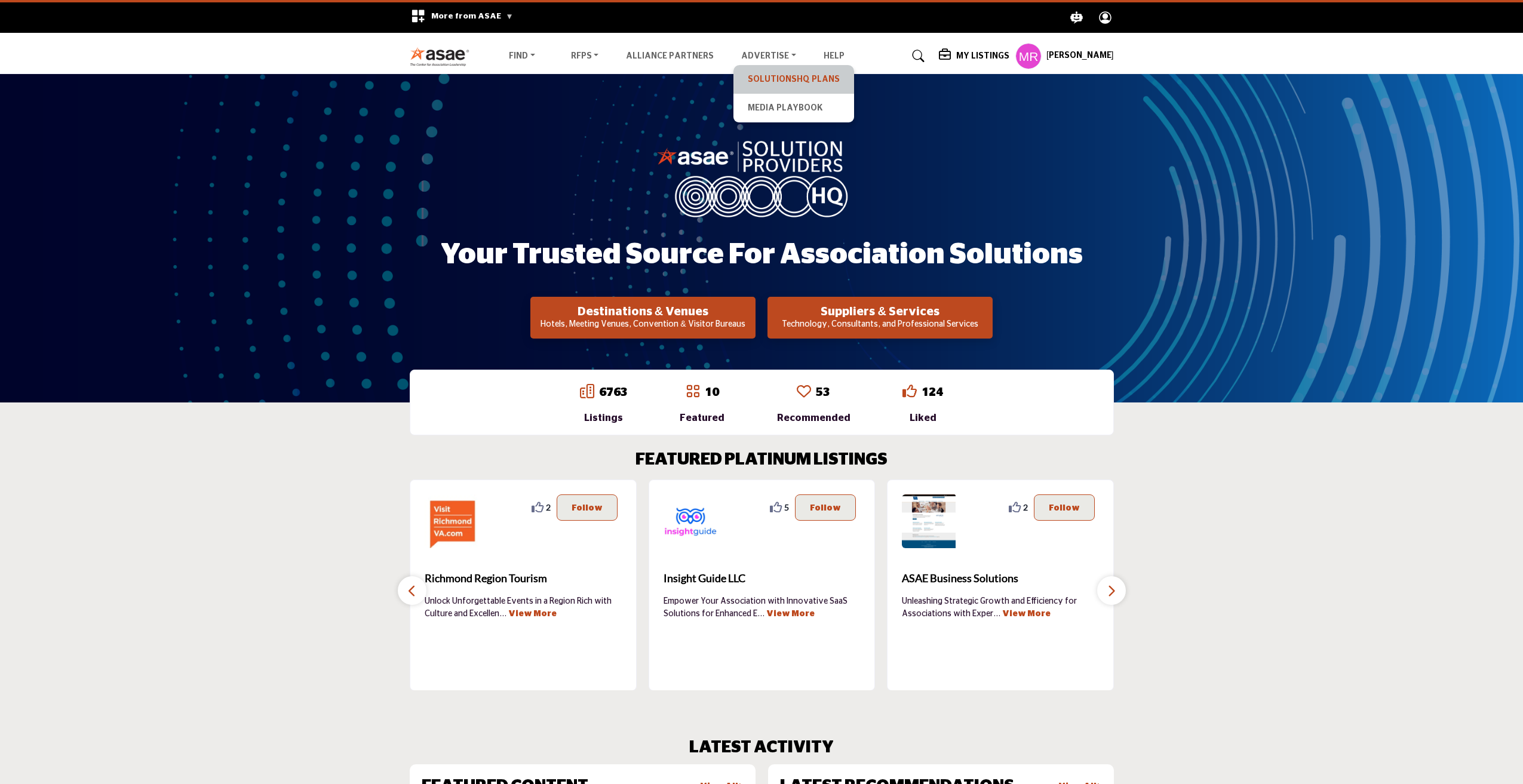
click at [777, 79] on link "SolutionsHQ Plans" at bounding box center [794, 79] width 109 height 17
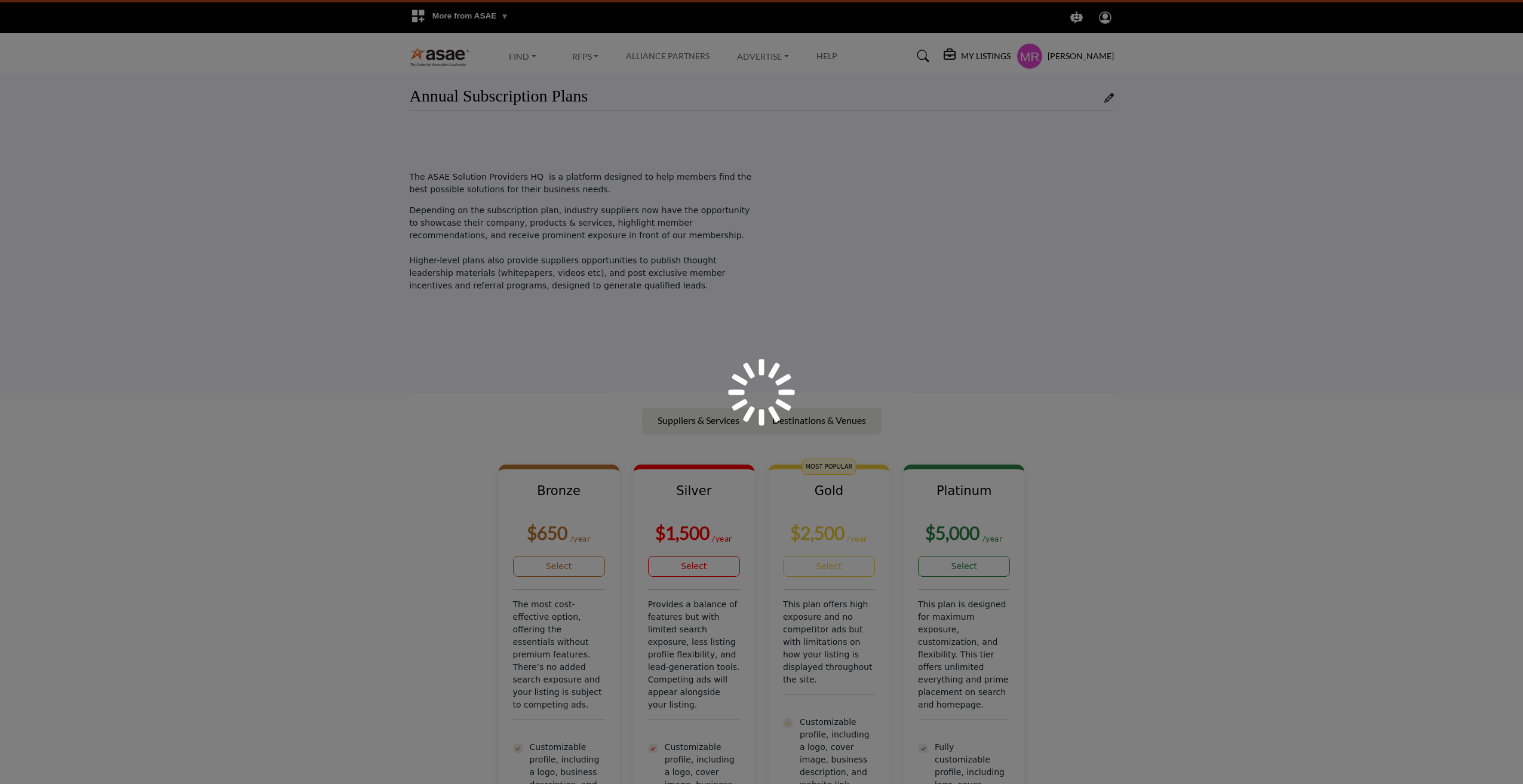
scroll to position [240, 0]
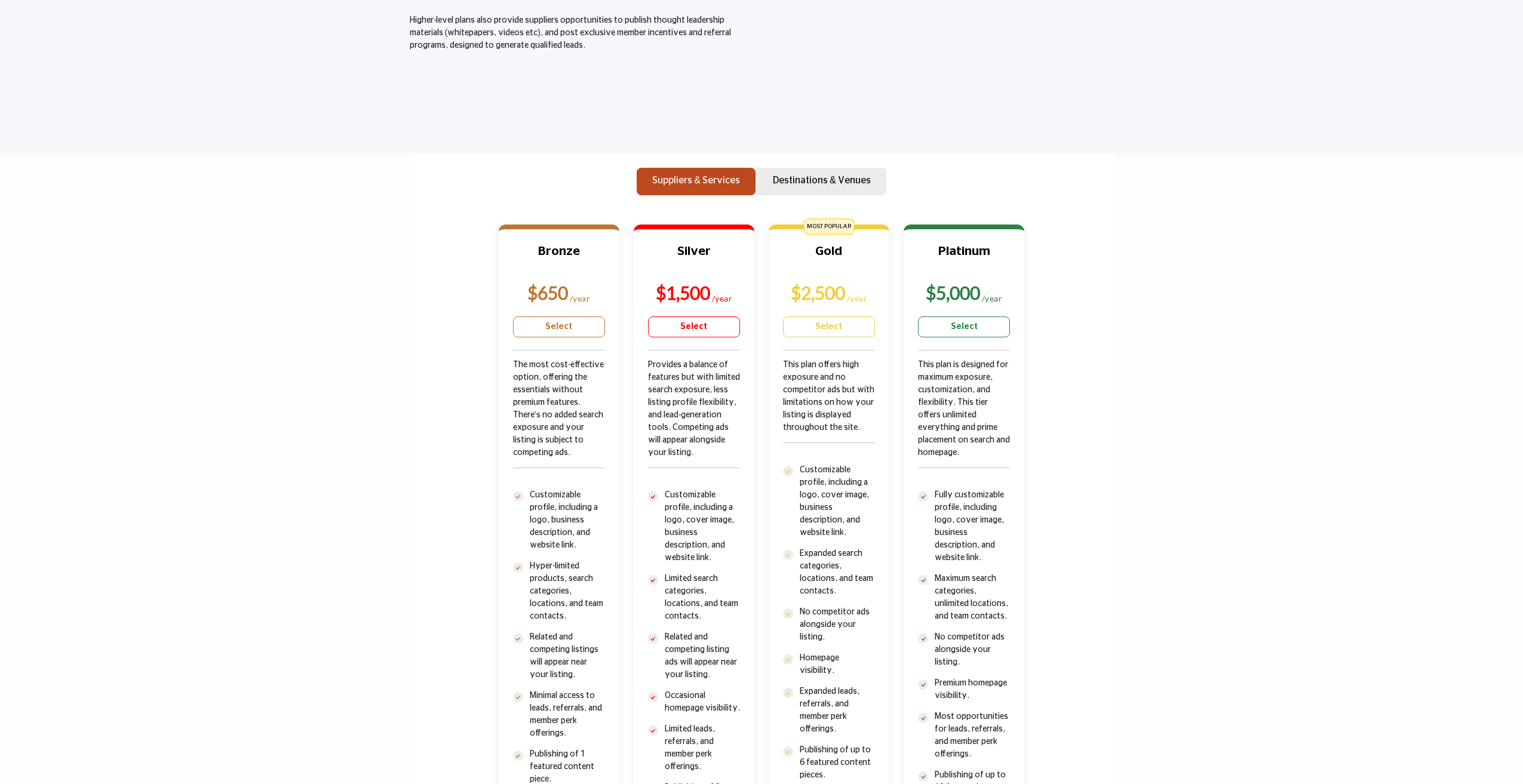
click at [801, 180] on p "Destinations & Venues" at bounding box center [822, 180] width 98 height 14
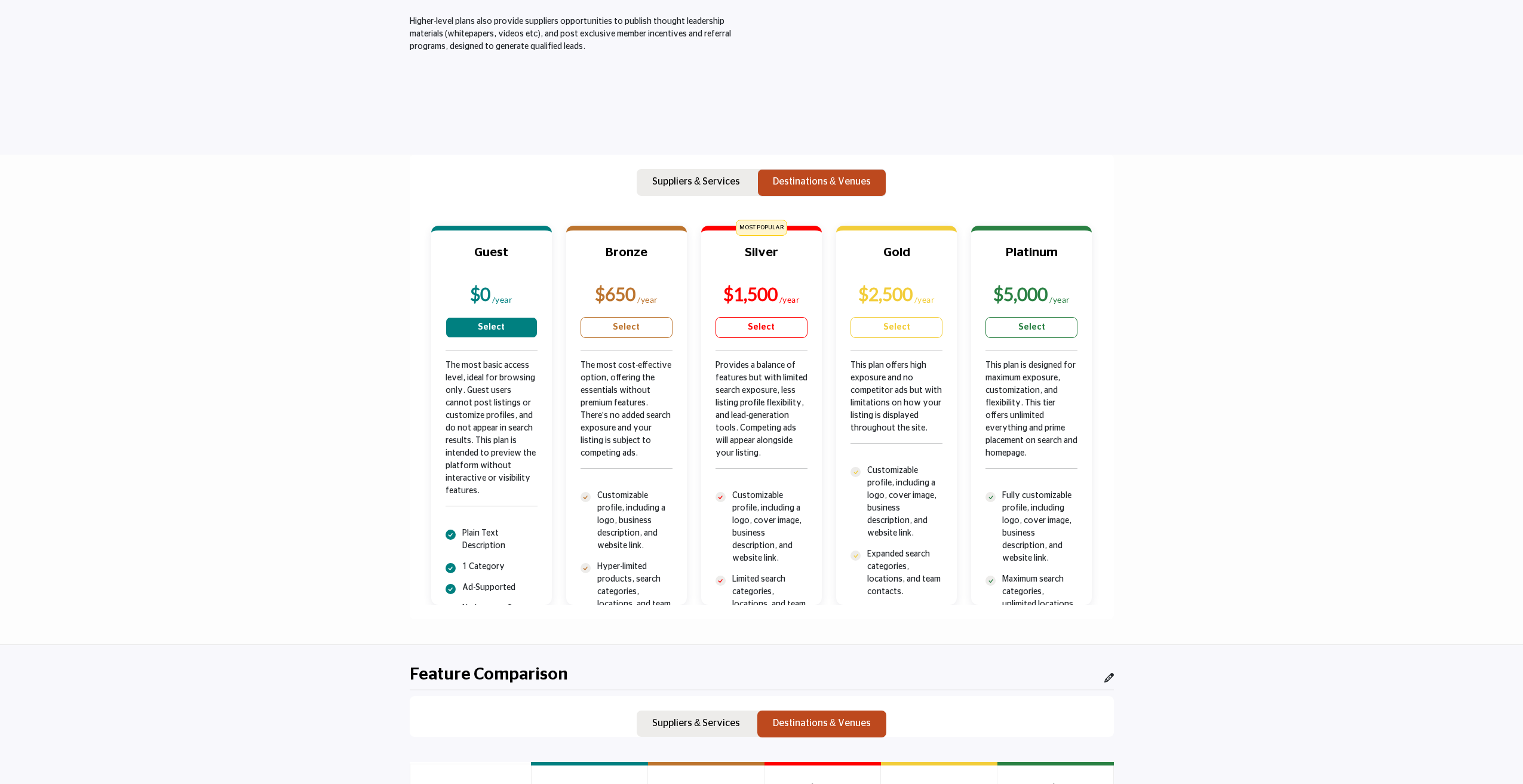
scroll to position [478, 0]
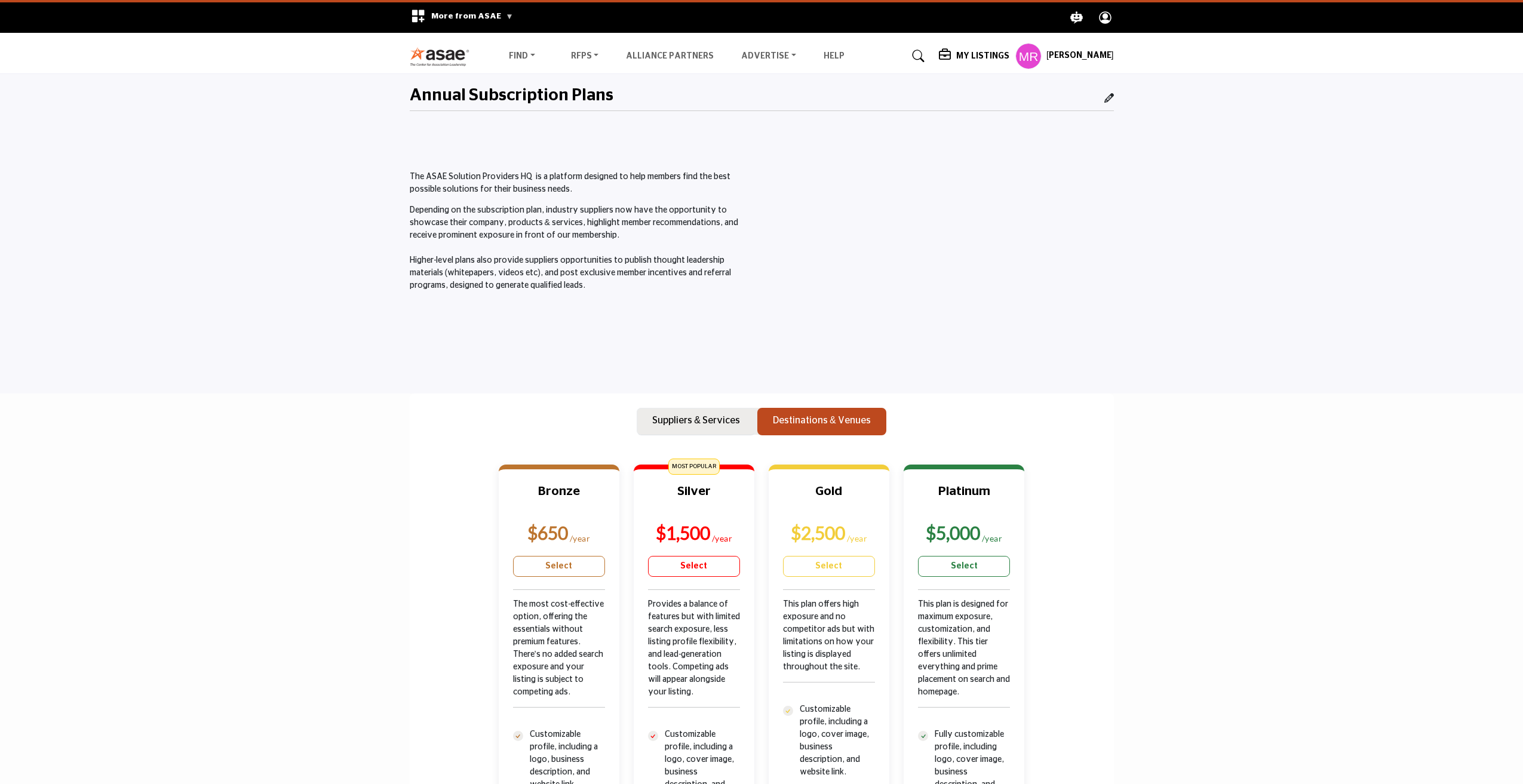
click at [694, 428] on button "Suppliers & Services" at bounding box center [696, 421] width 119 height 27
click at [431, 60] on img at bounding box center [442, 56] width 66 height 20
